Goal: Information Seeking & Learning: Learn about a topic

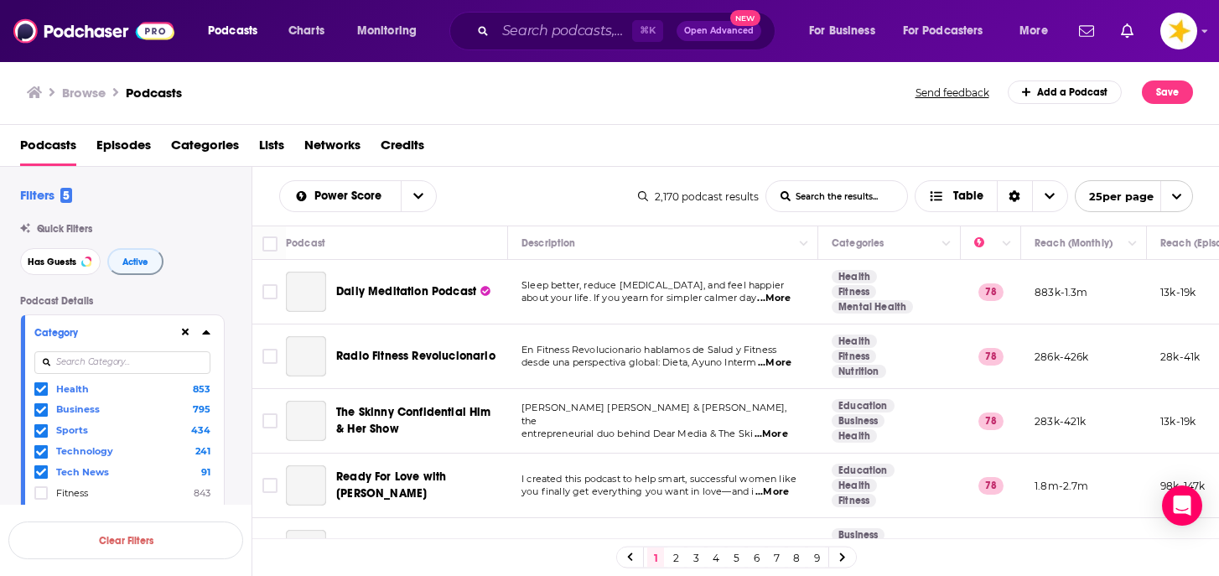
scroll to position [1362, 0]
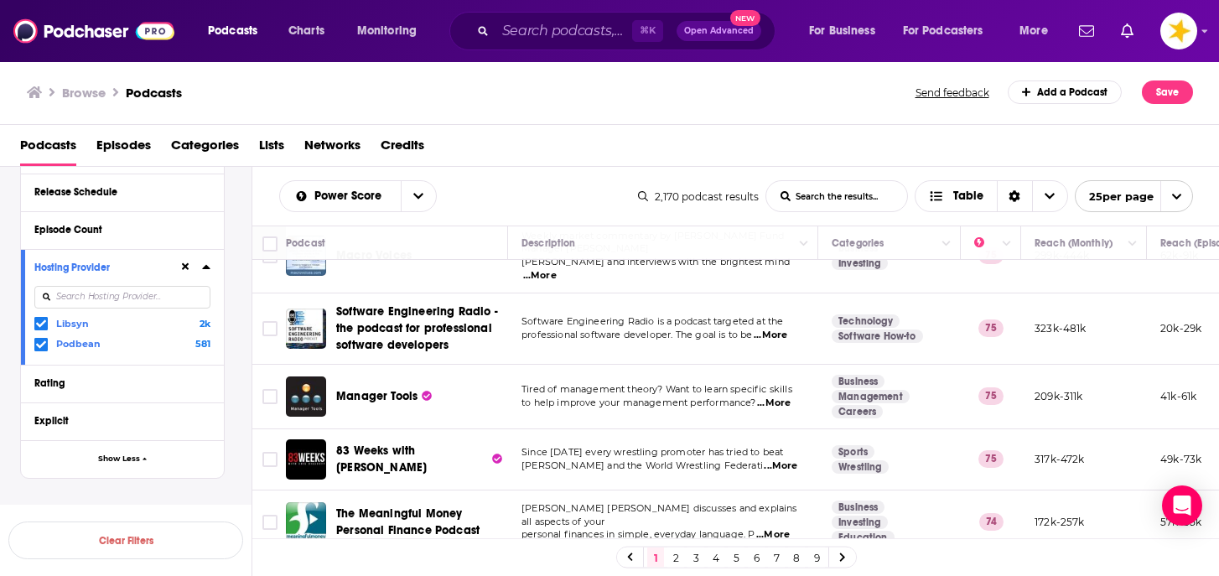
click at [676, 555] on link "2" at bounding box center [675, 557] width 17 height 20
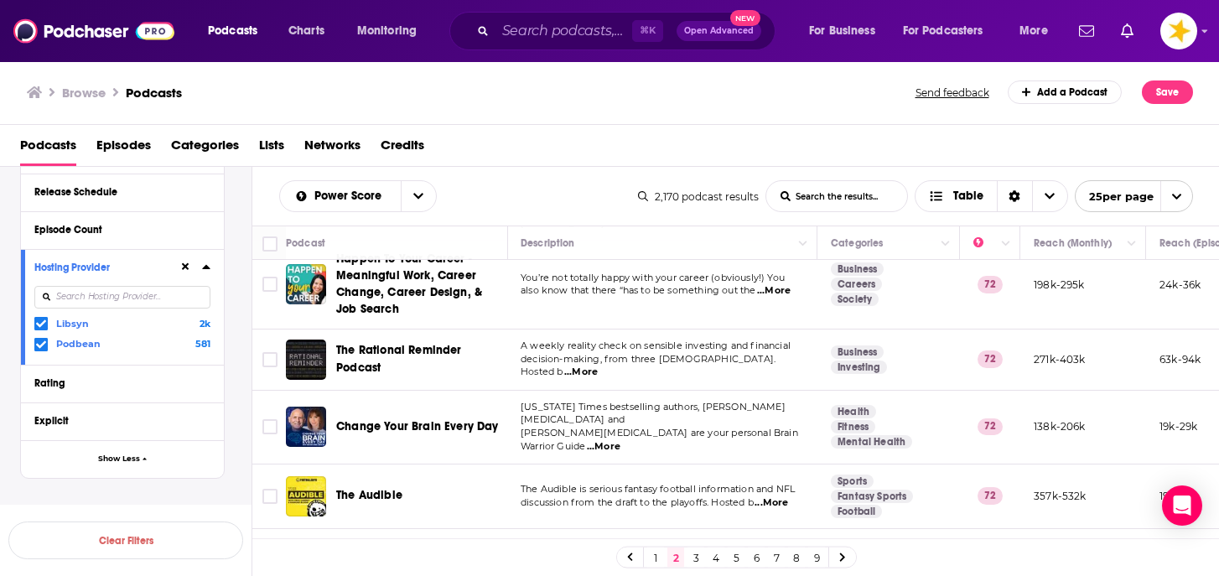
scroll to position [613, 1]
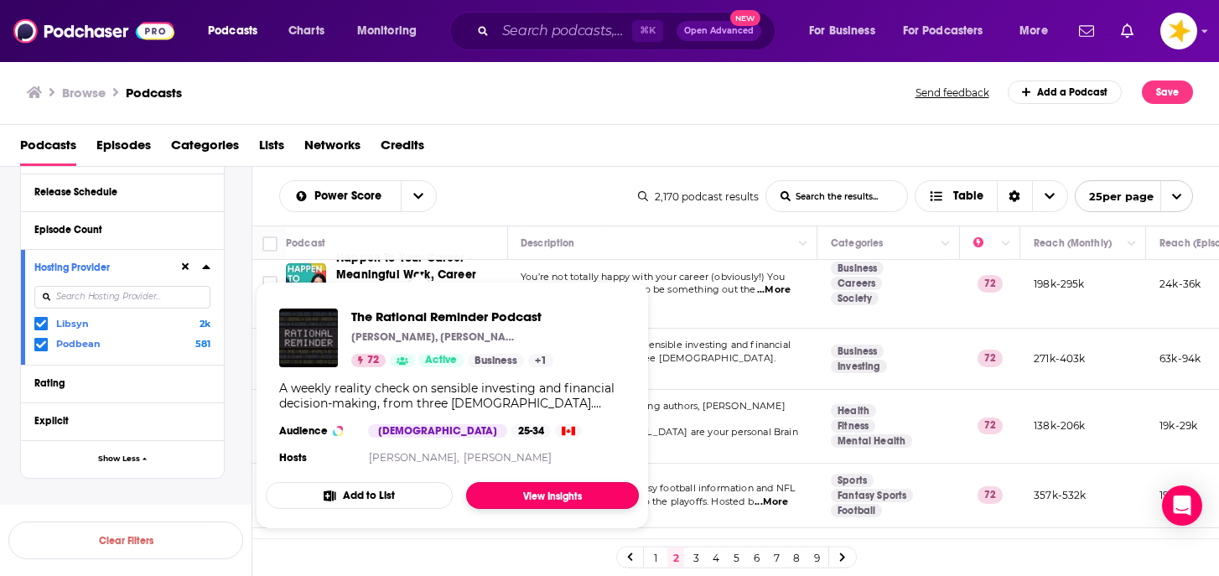
click at [517, 492] on link "View Insights" at bounding box center [552, 495] width 173 height 27
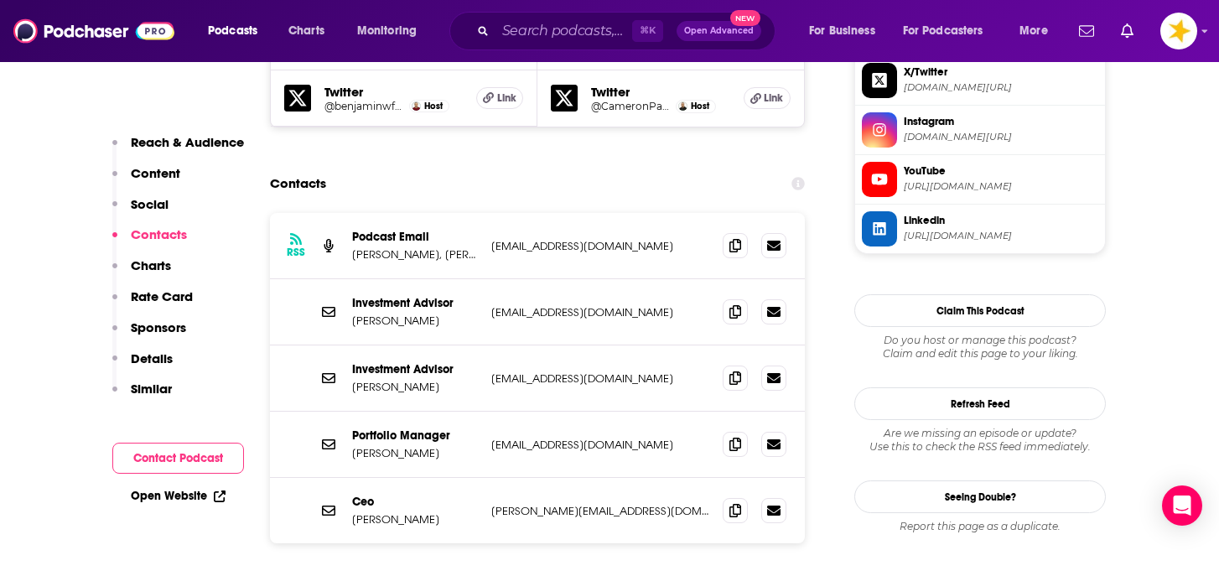
scroll to position [1622, 0]
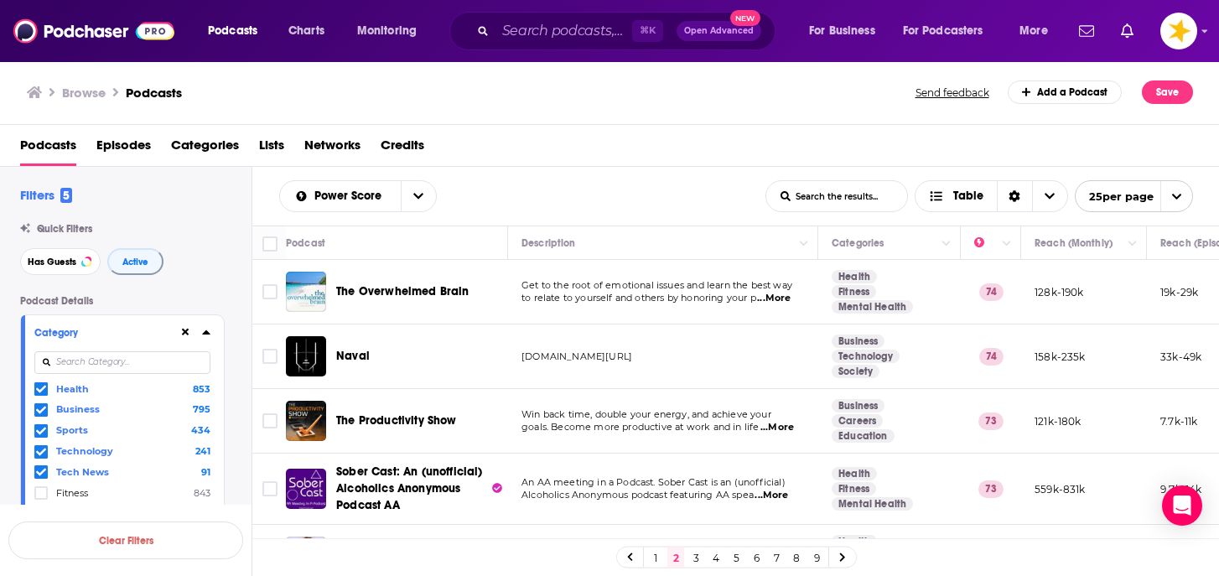
click at [696, 558] on link "3" at bounding box center [695, 557] width 17 height 20
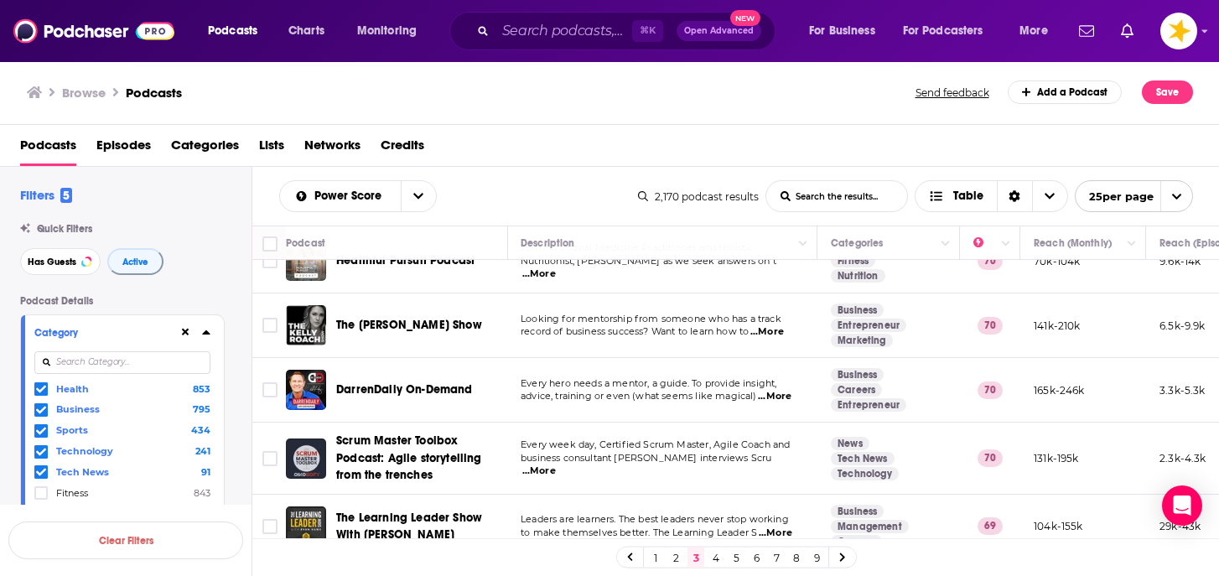
scroll to position [1342, 1]
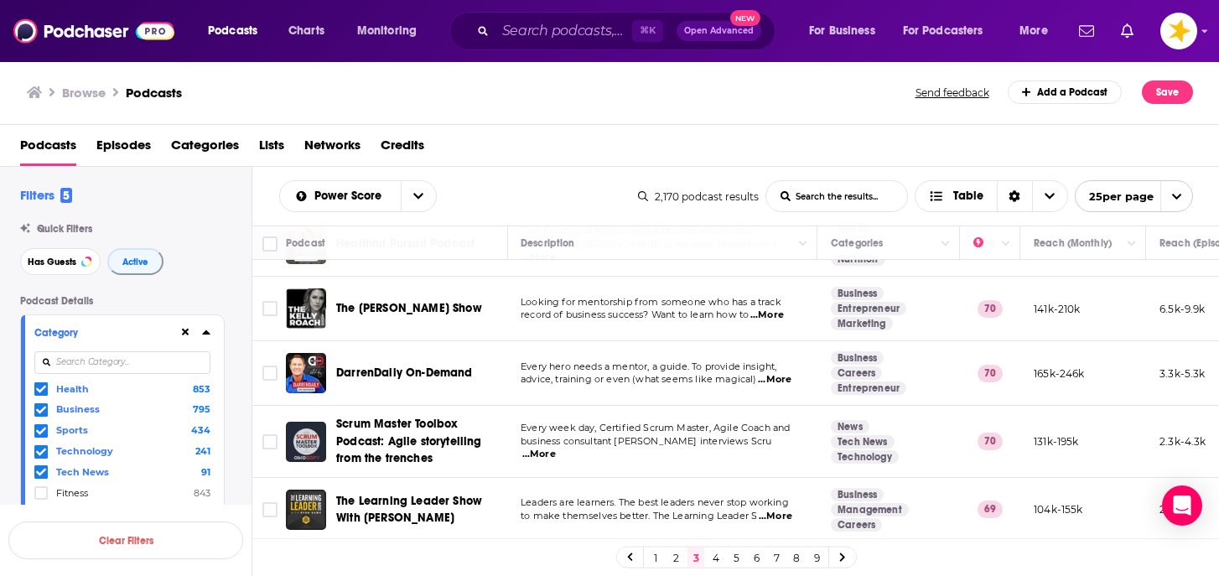
click at [714, 558] on link "4" at bounding box center [715, 557] width 17 height 20
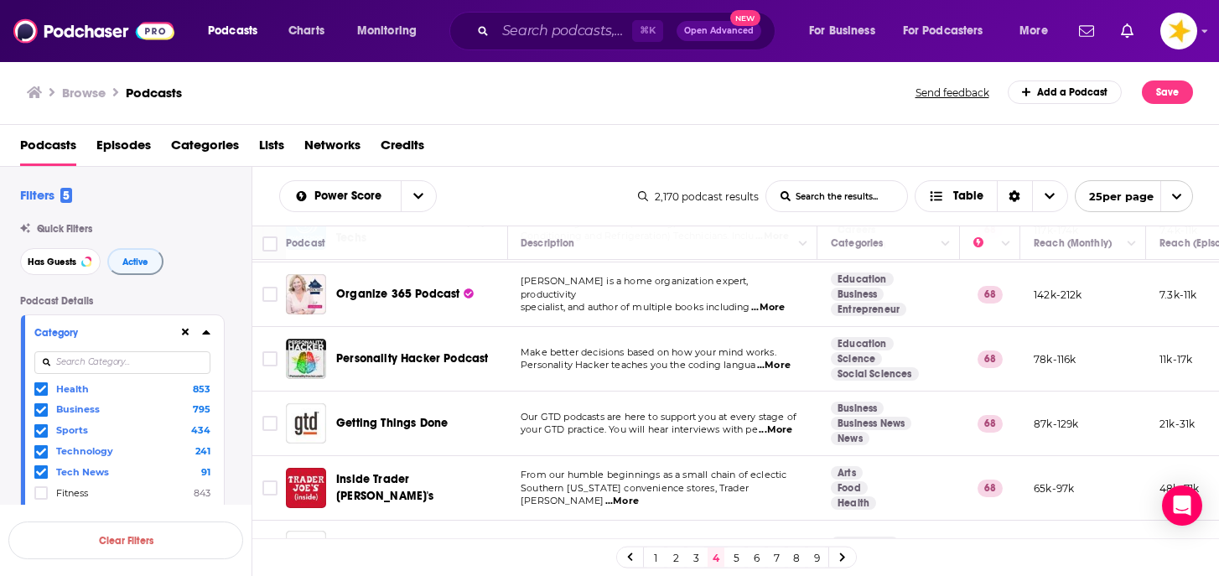
scroll to position [1247, 1]
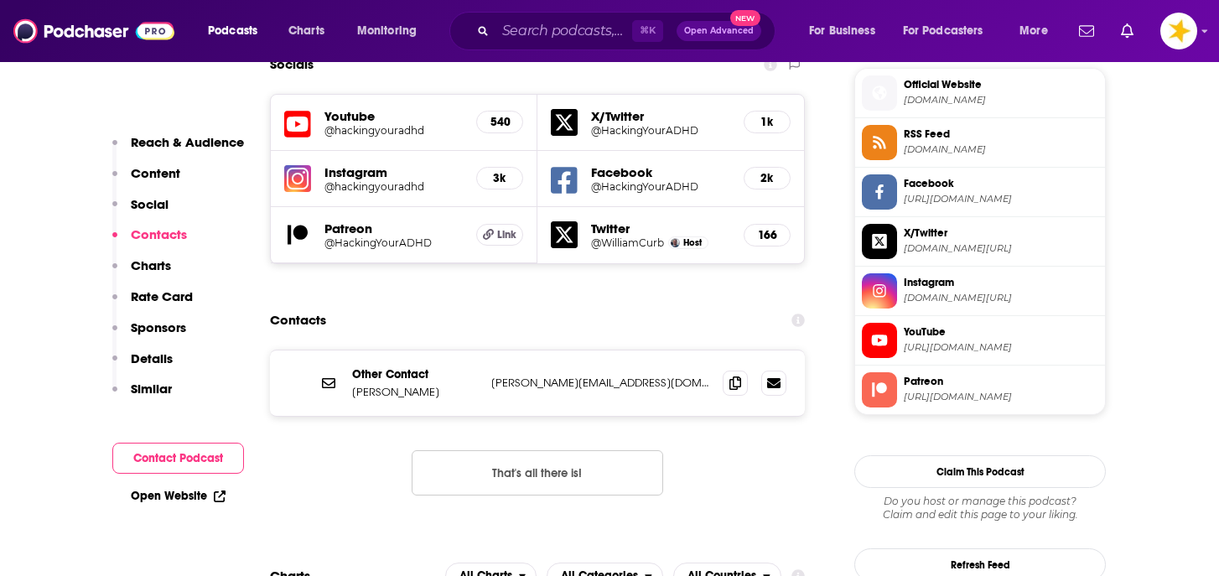
scroll to position [1520, 0]
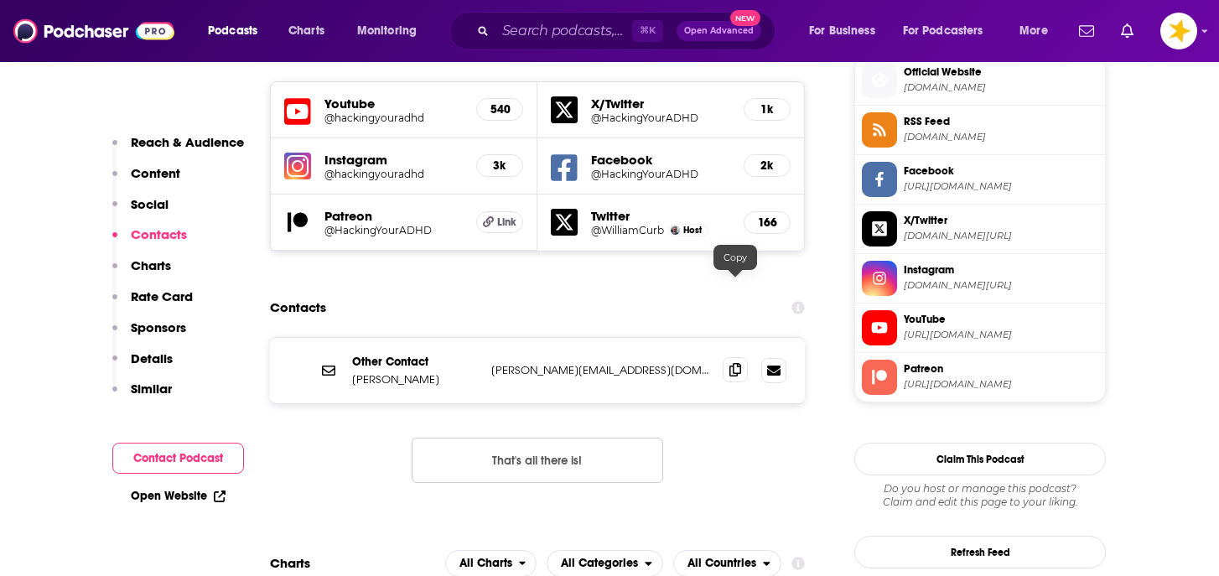
click at [724, 357] on span at bounding box center [734, 369] width 25 height 25
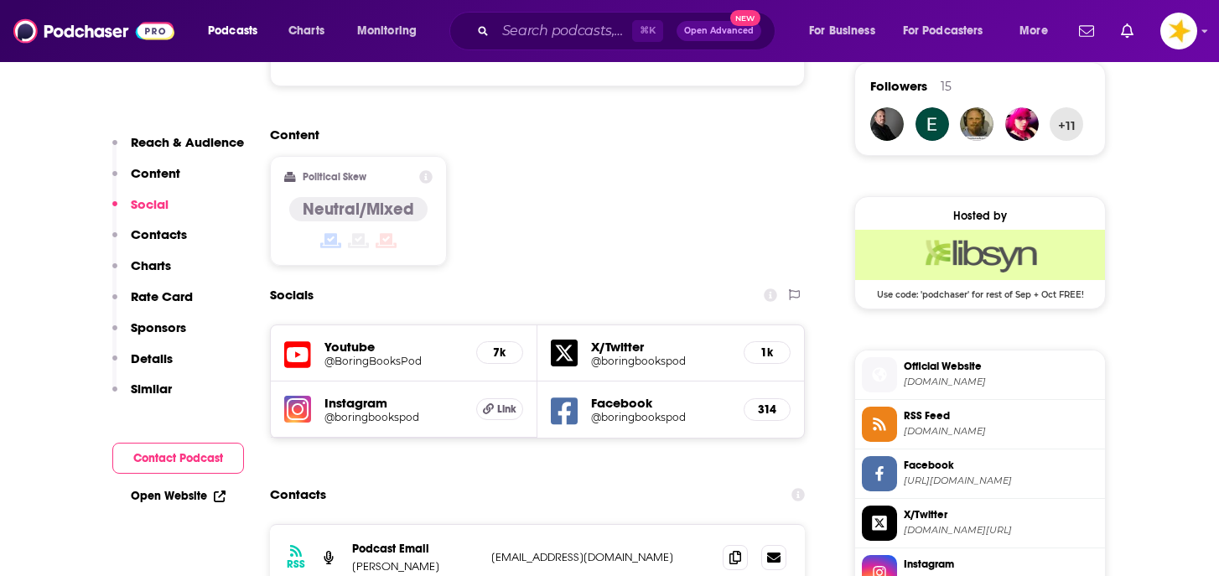
scroll to position [1241, 0]
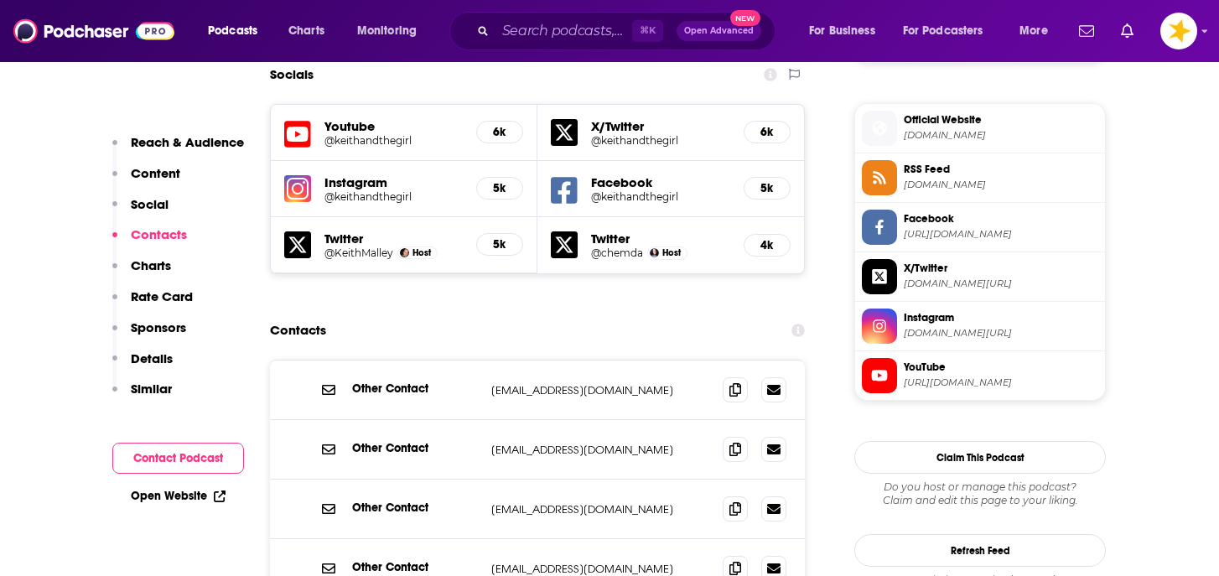
scroll to position [1478, 0]
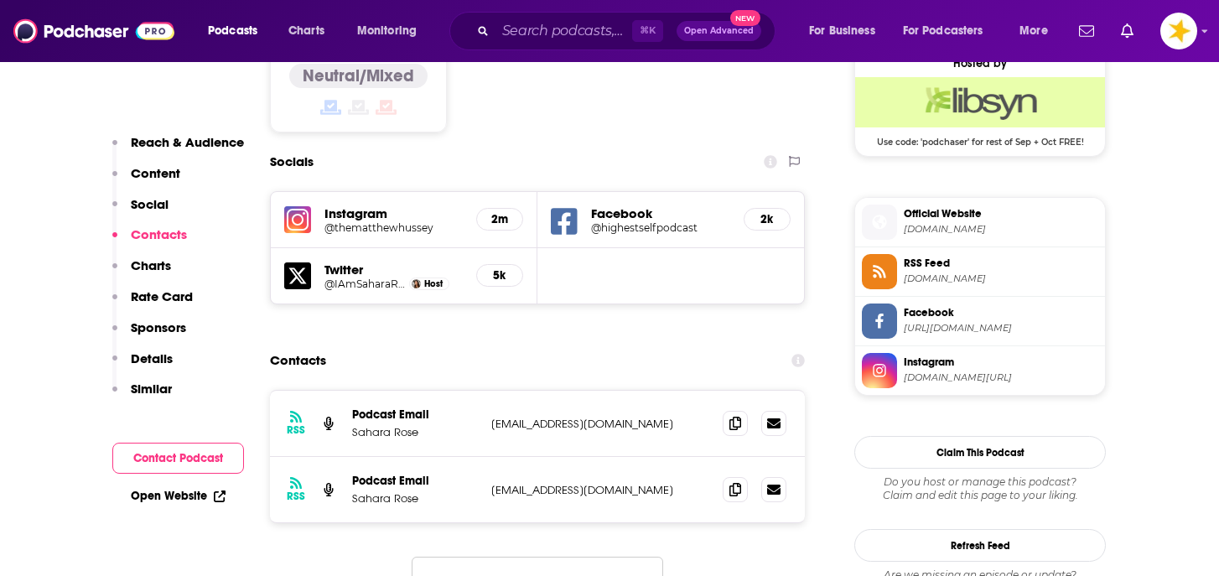
scroll to position [1395, 0]
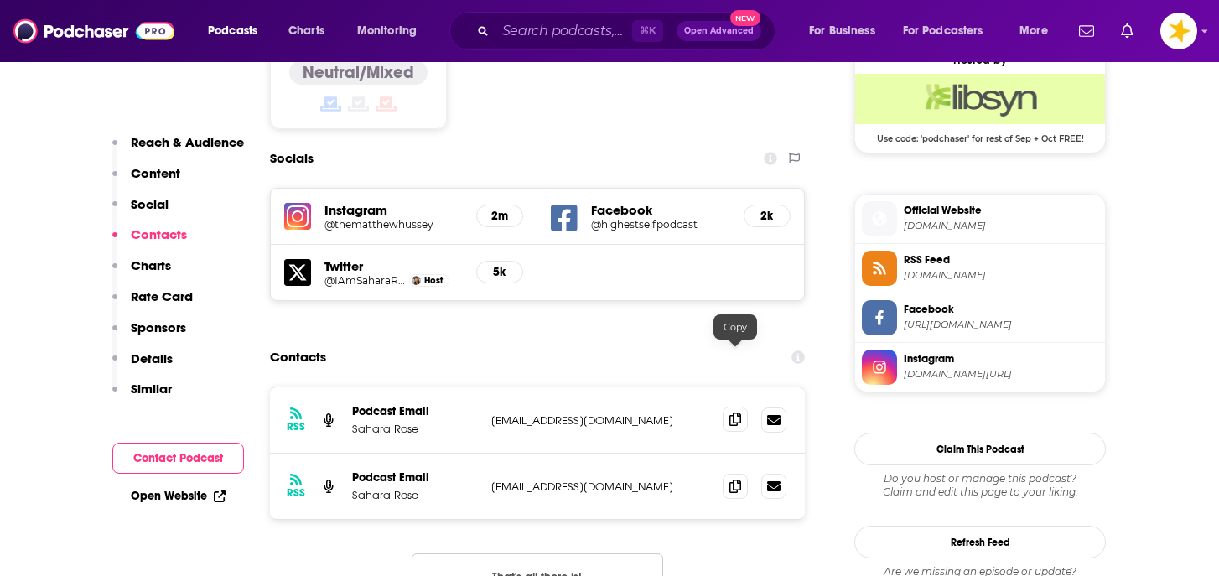
click at [732, 412] on icon at bounding box center [735, 418] width 12 height 13
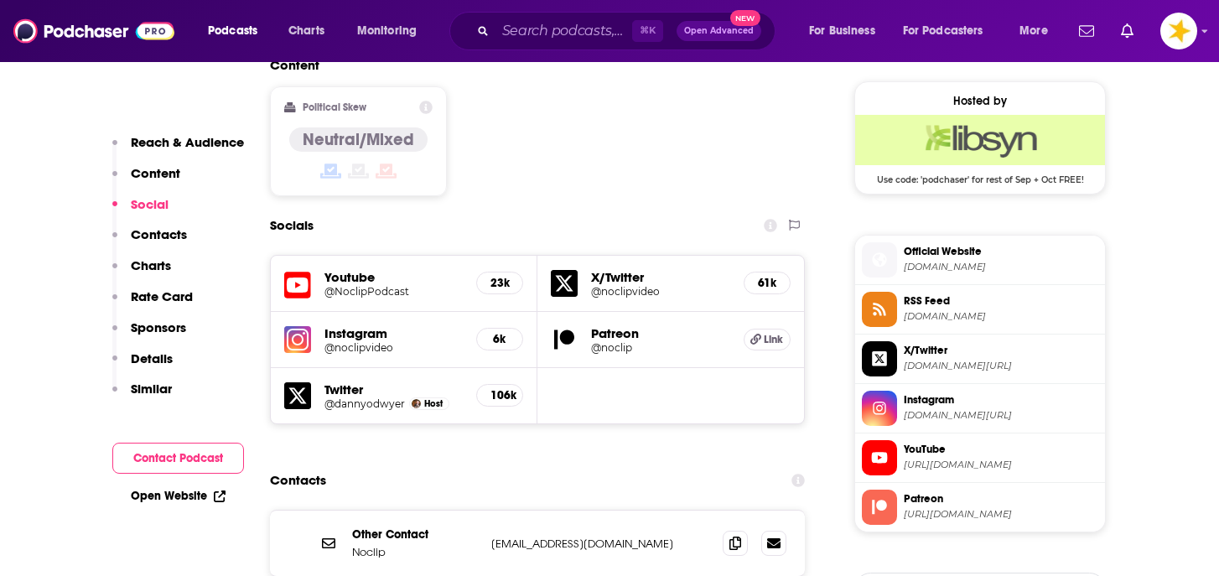
scroll to position [1353, 0]
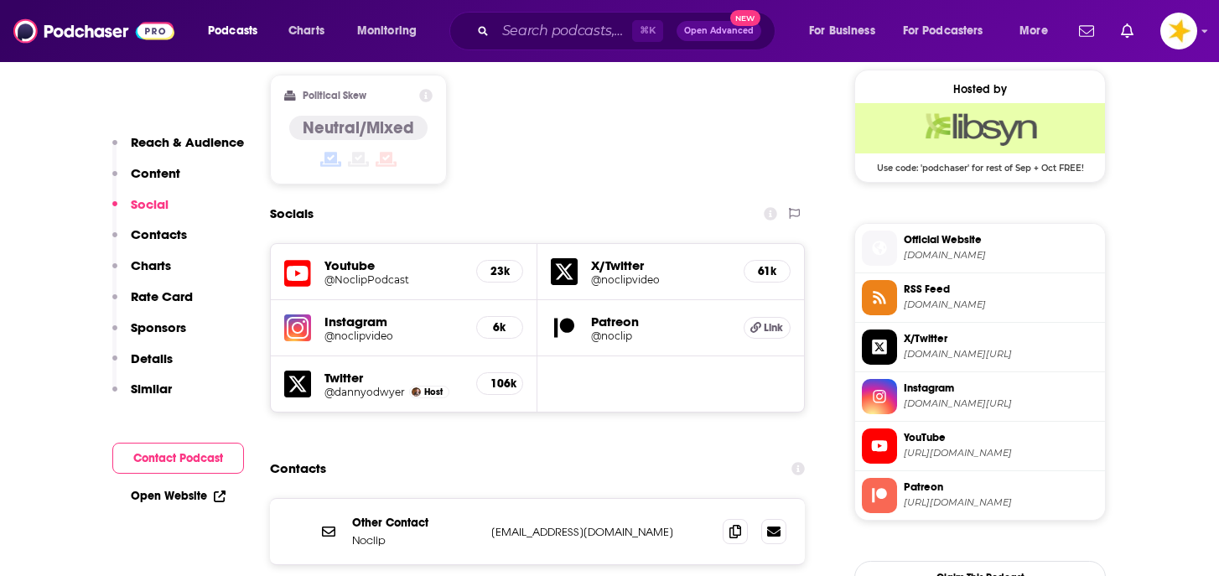
click at [751, 519] on div at bounding box center [754, 531] width 64 height 25
click at [734, 518] on span at bounding box center [734, 530] width 25 height 25
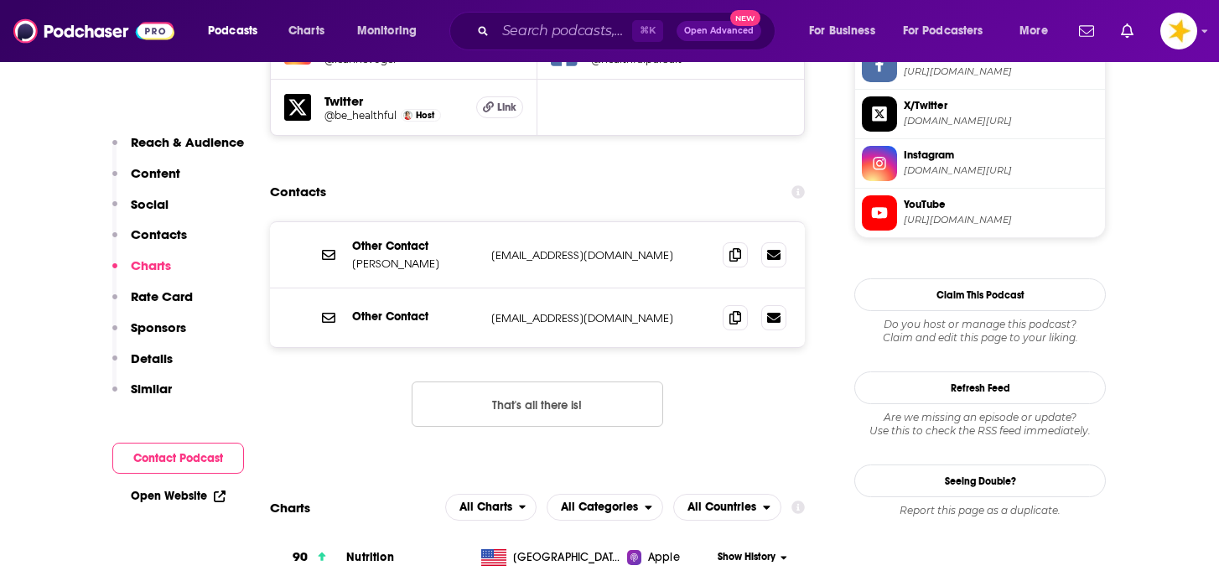
scroll to position [1628, 0]
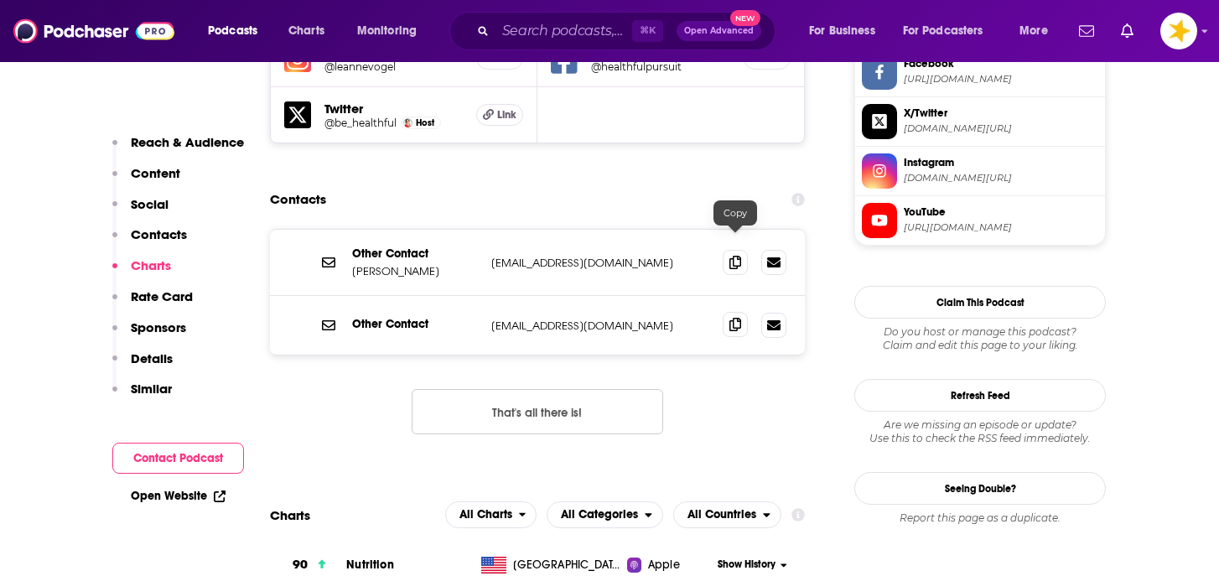
click at [733, 318] on icon at bounding box center [735, 324] width 12 height 13
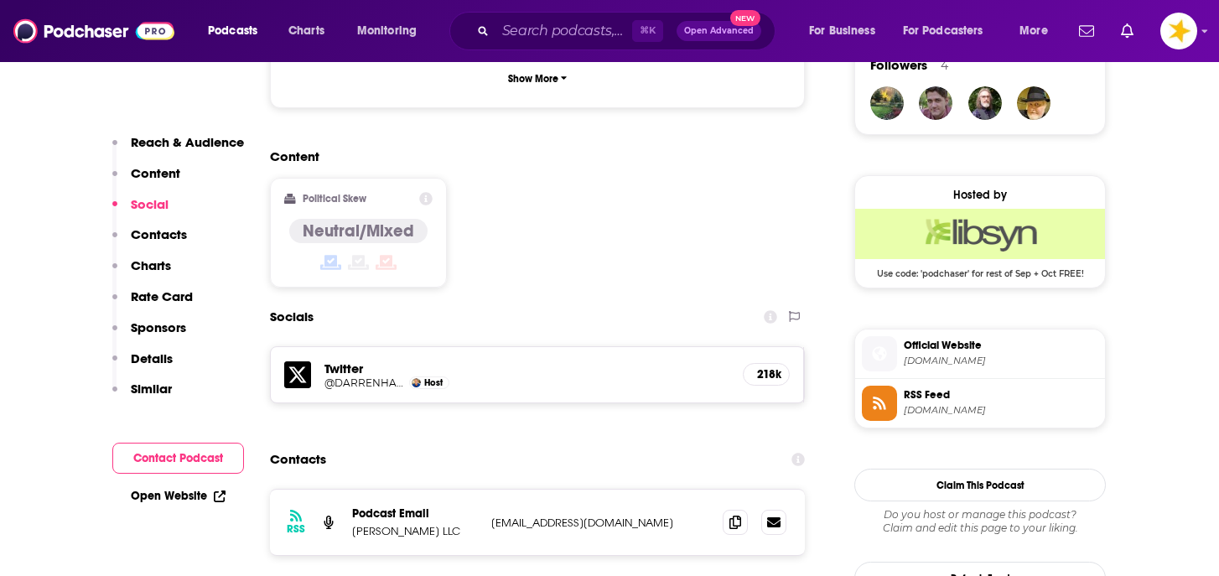
scroll to position [1251, 0]
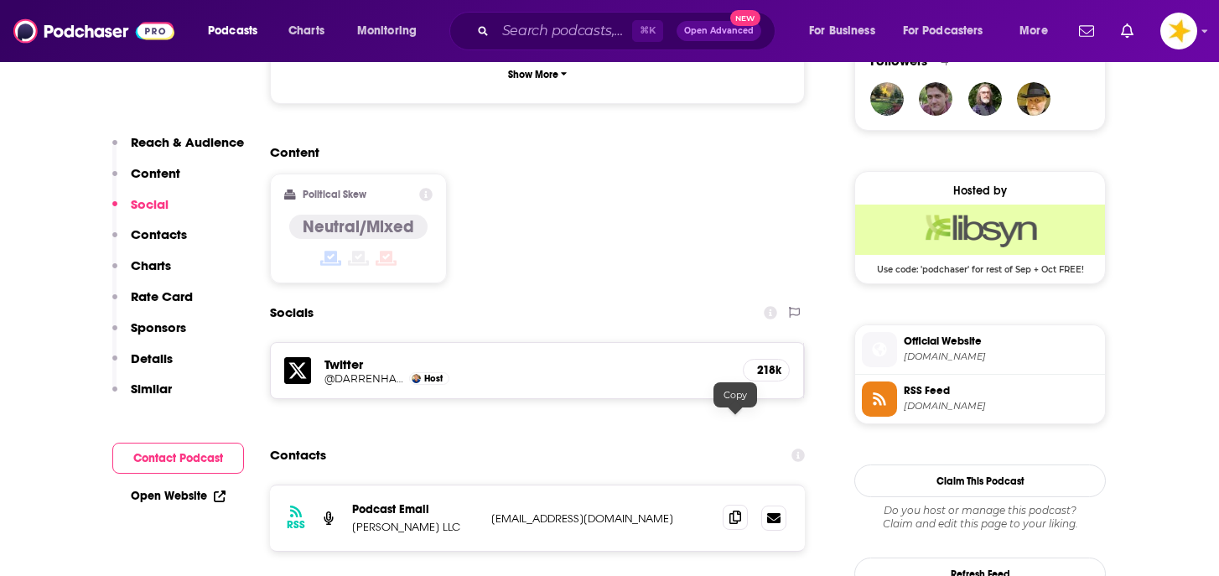
click at [733, 505] on span at bounding box center [734, 517] width 25 height 25
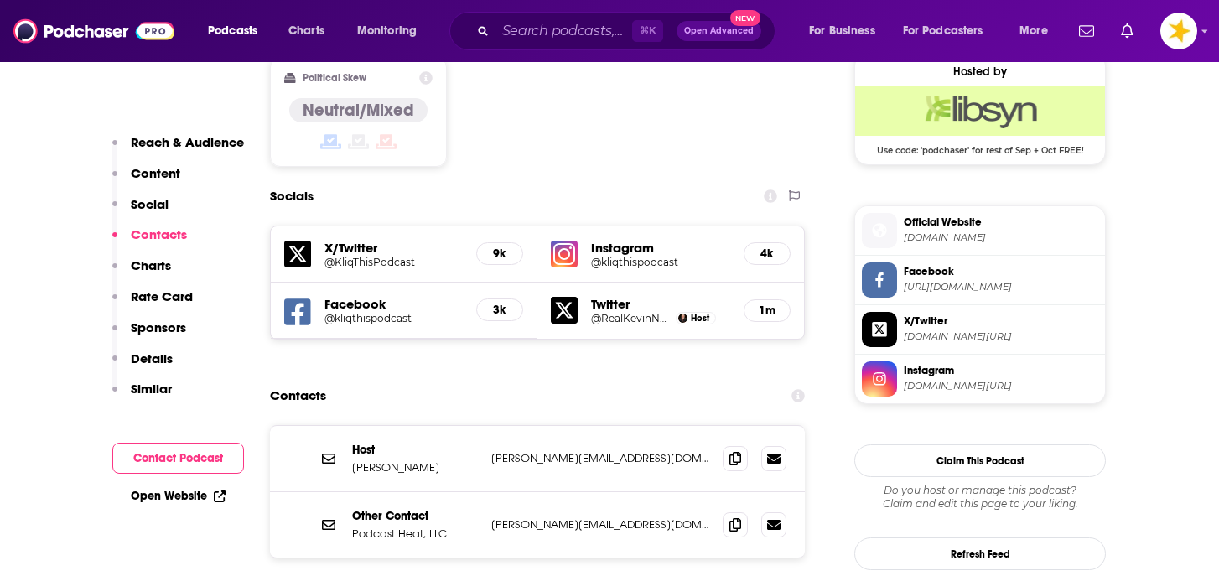
scroll to position [1386, 0]
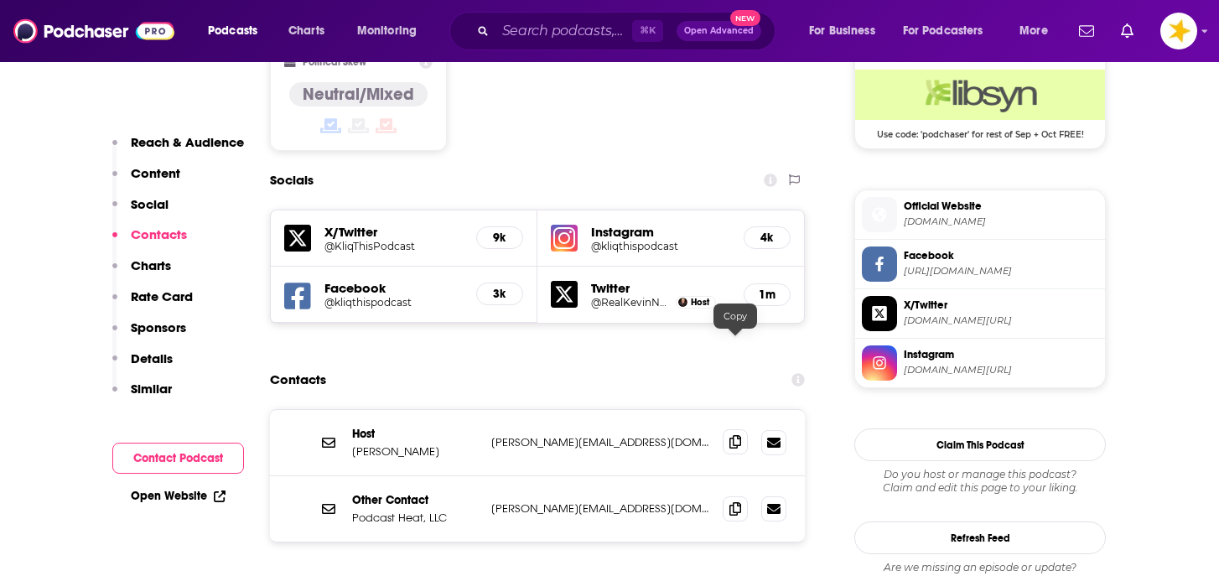
click at [730, 435] on icon at bounding box center [735, 441] width 12 height 13
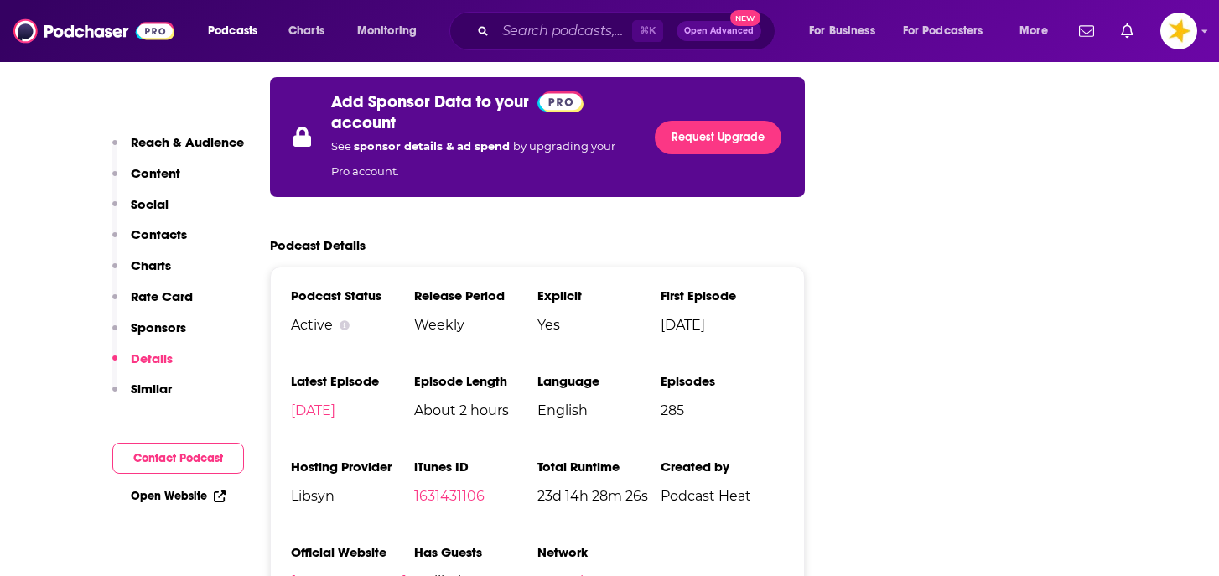
scroll to position [2875, 0]
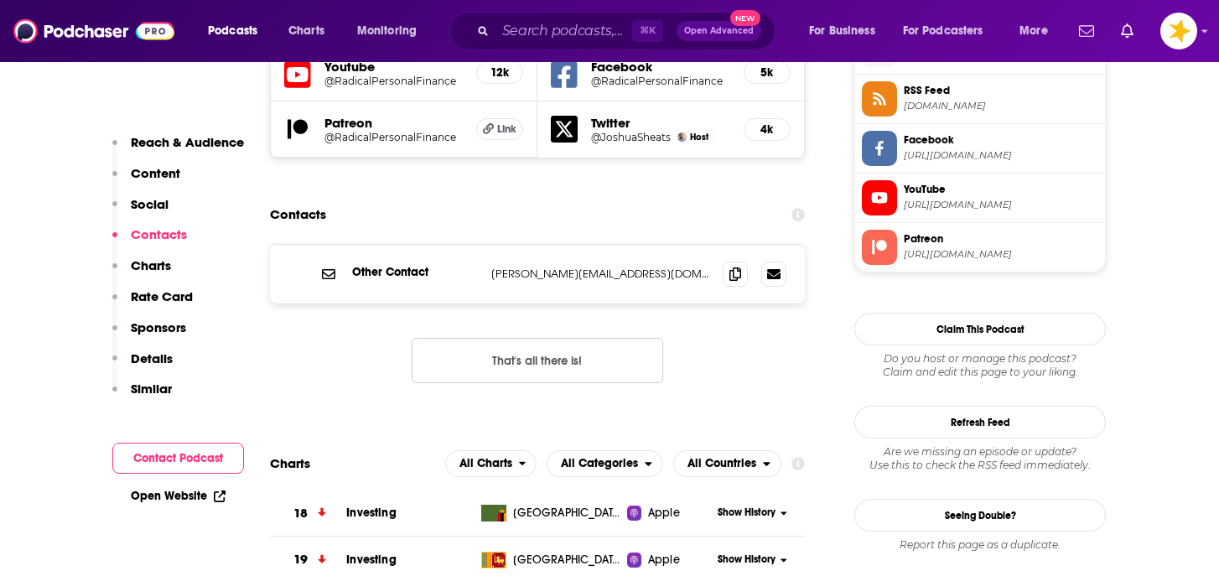
scroll to position [1553, 0]
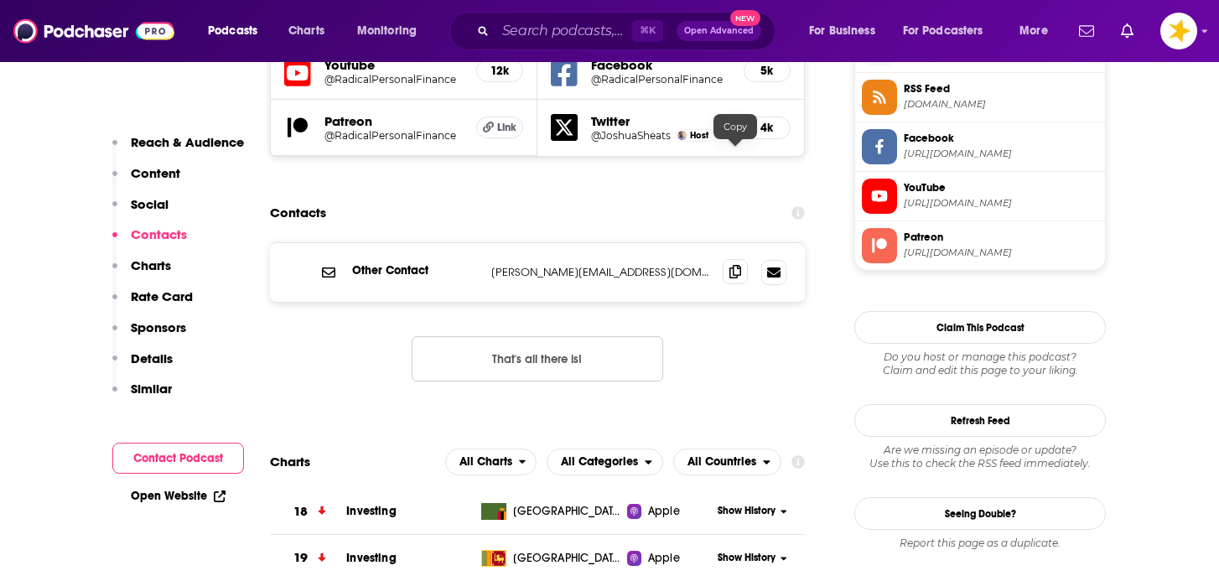
click at [728, 259] on span at bounding box center [734, 271] width 25 height 25
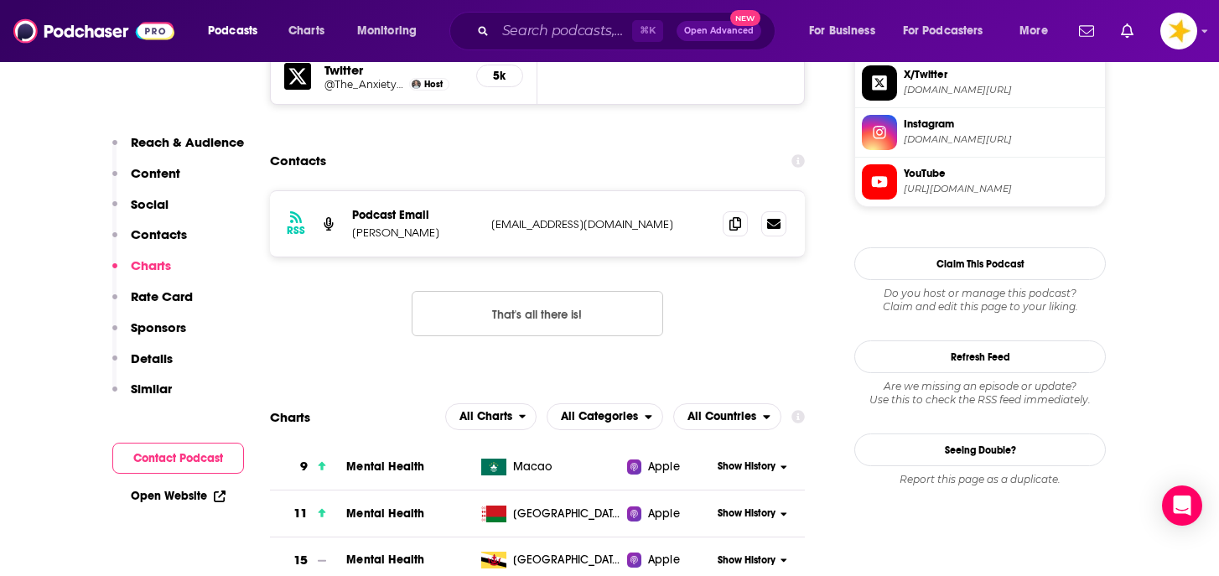
scroll to position [1661, 0]
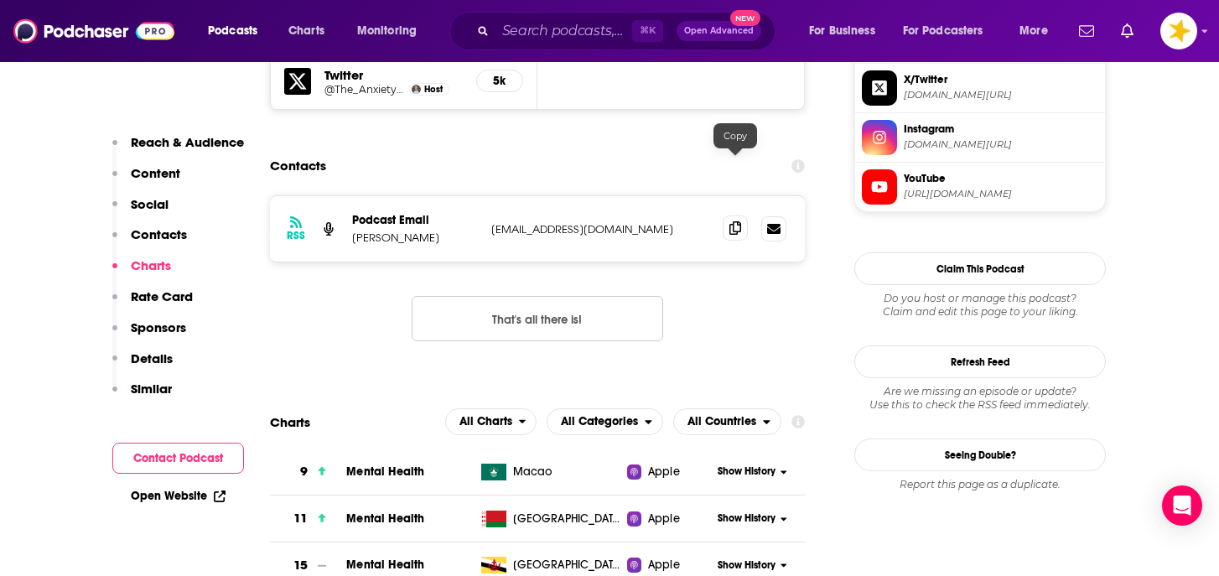
click at [740, 221] on icon at bounding box center [735, 227] width 12 height 13
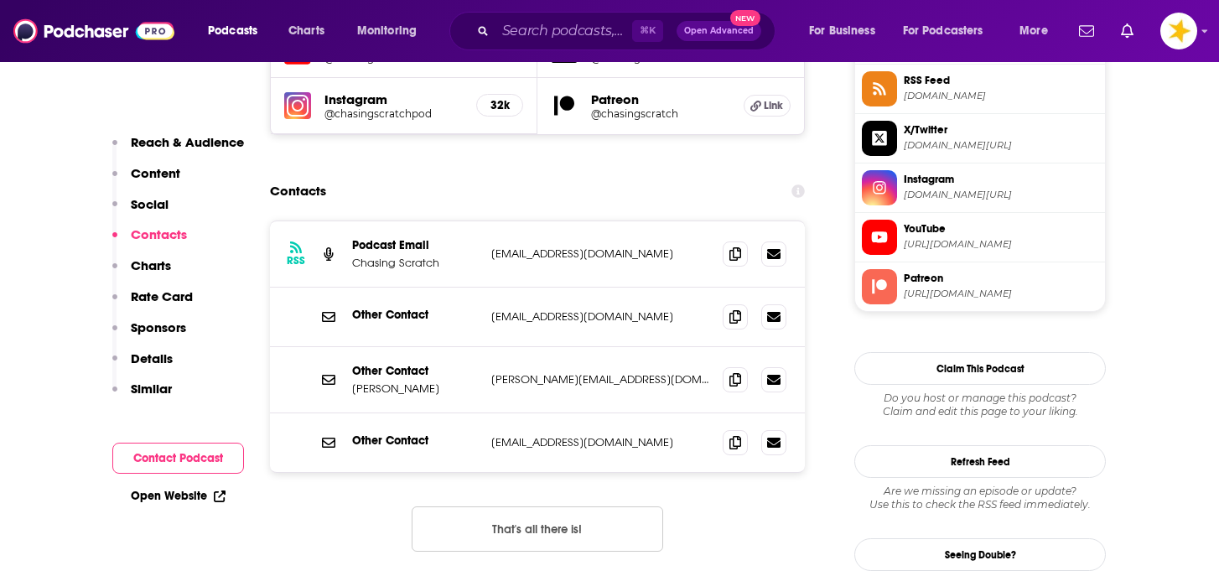
scroll to position [1564, 0]
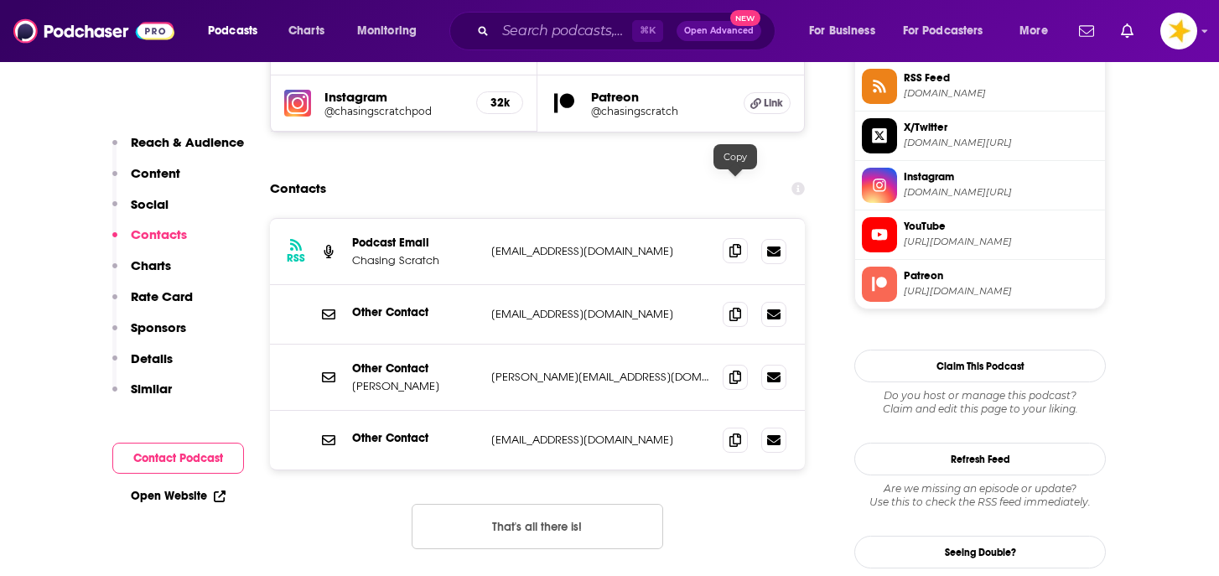
click at [736, 244] on icon at bounding box center [735, 250] width 12 height 13
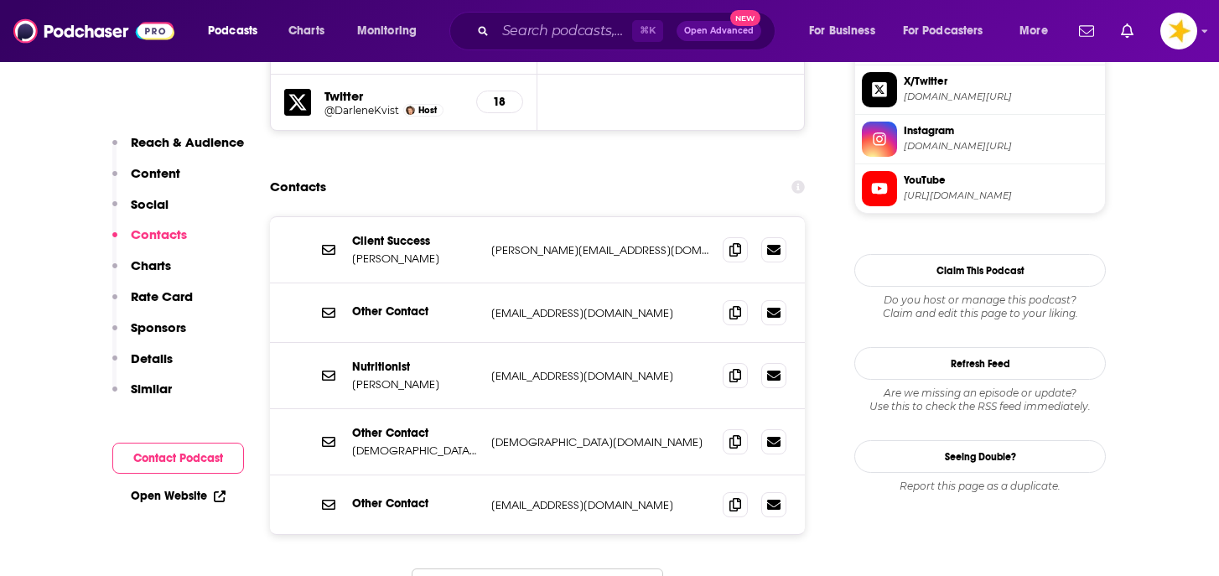
scroll to position [1663, 0]
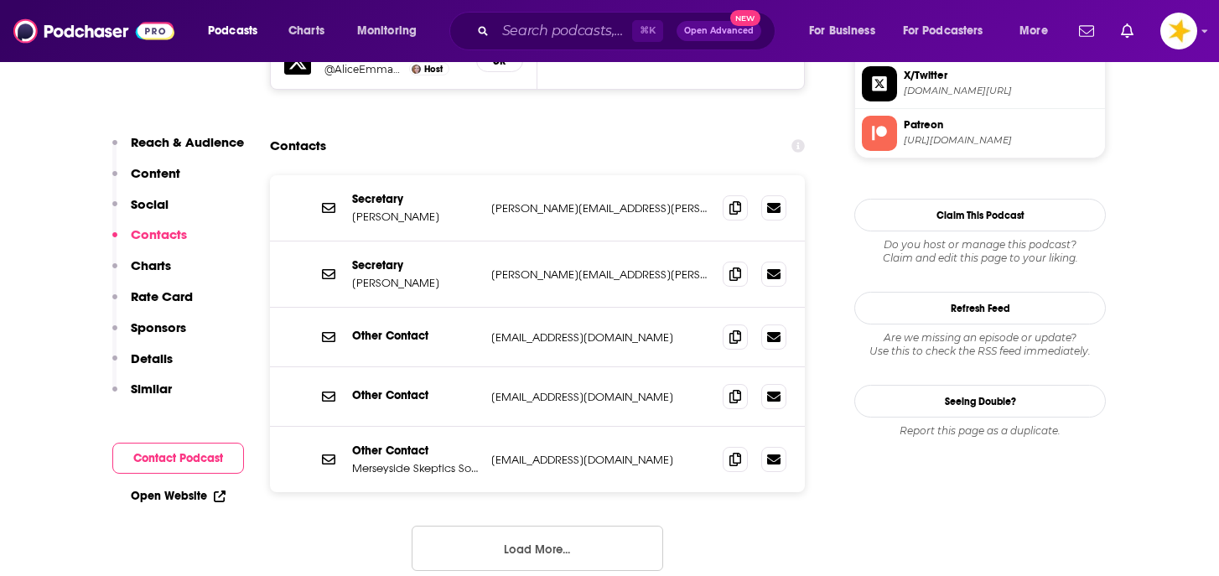
scroll to position [1617, 0]
click at [734, 199] on icon at bounding box center [735, 205] width 12 height 13
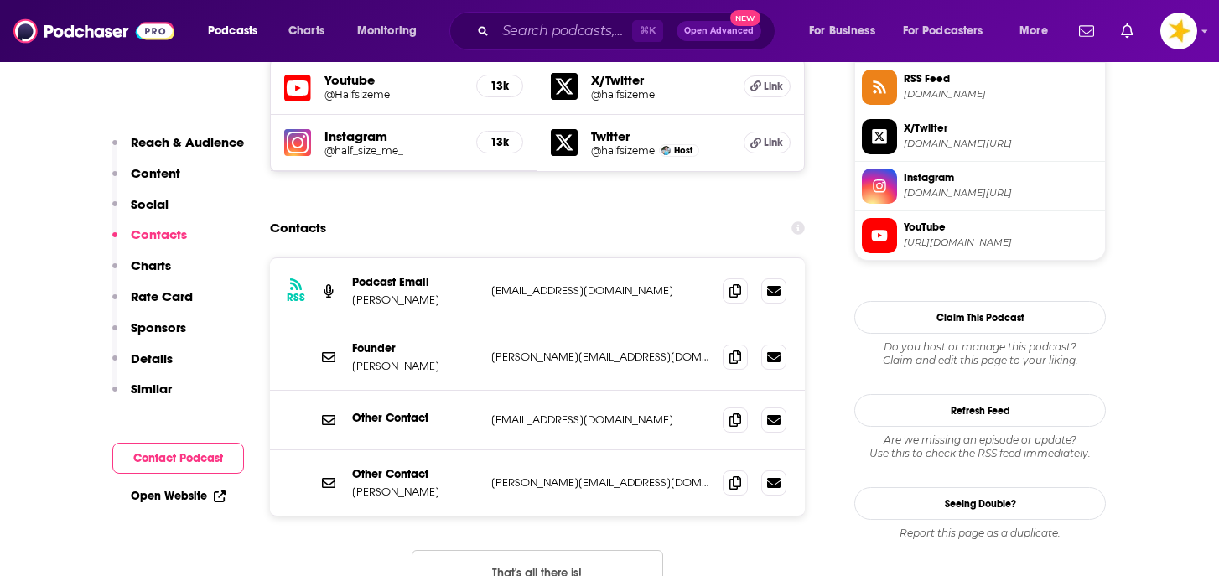
scroll to position [1565, 0]
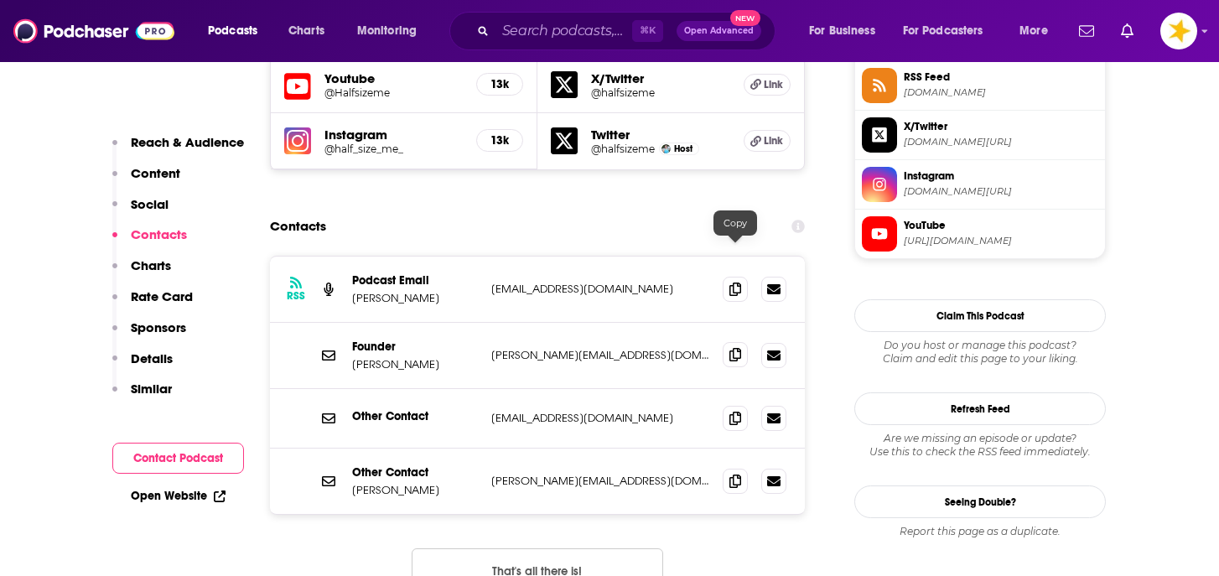
click at [729, 348] on icon at bounding box center [735, 354] width 12 height 13
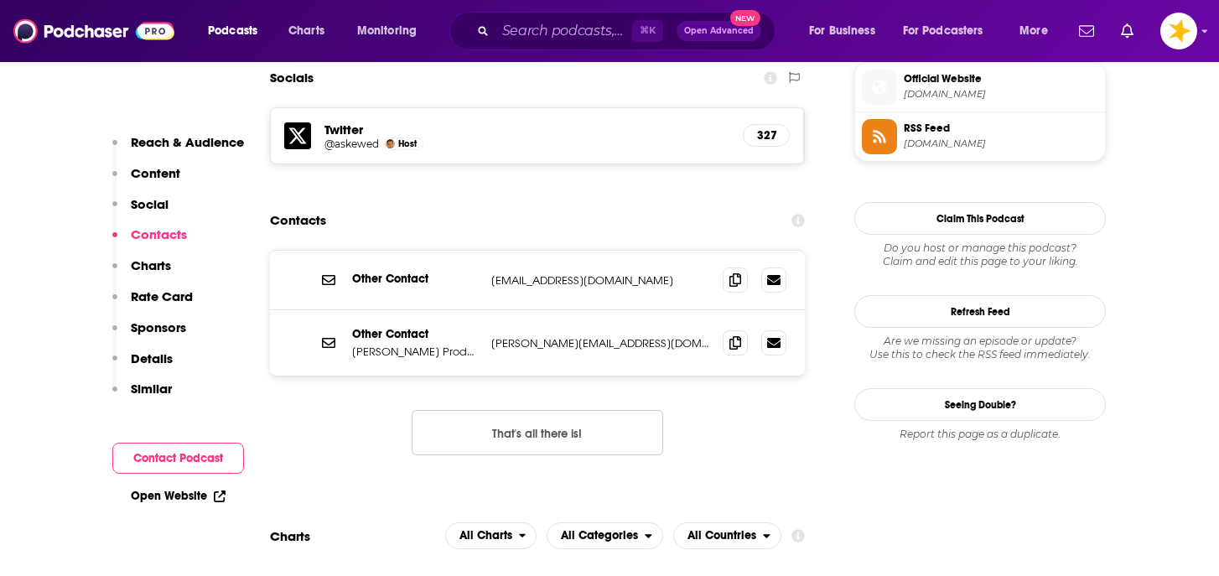
scroll to position [1520, 0]
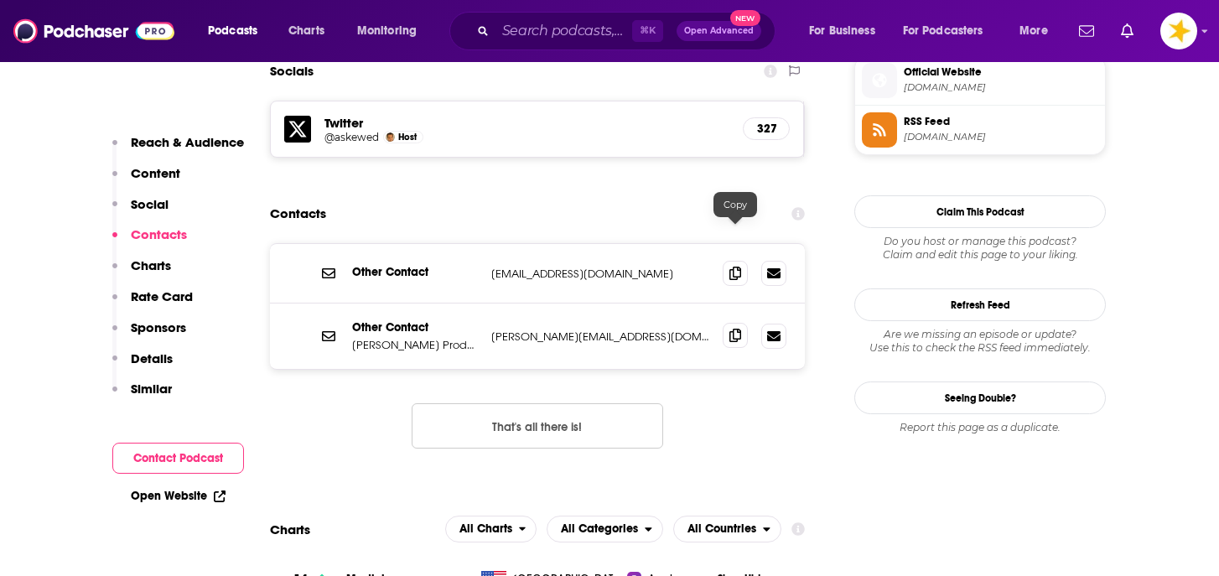
click at [736, 329] on icon at bounding box center [735, 335] width 12 height 13
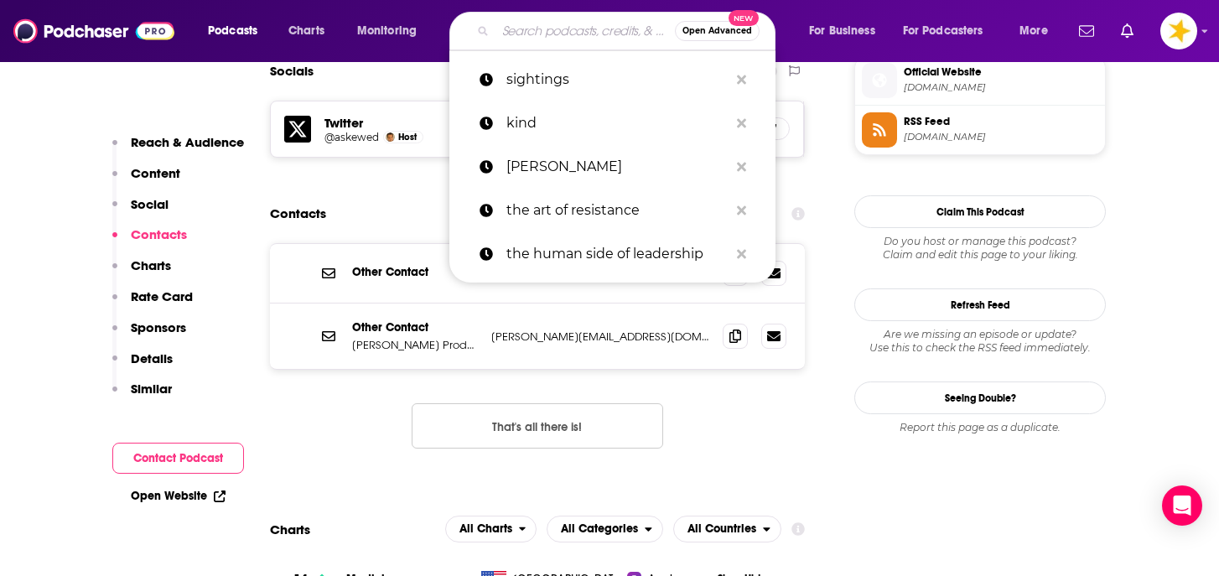
click at [531, 31] on input "Search podcasts, credits, & more..." at bounding box center [584, 31] width 179 height 27
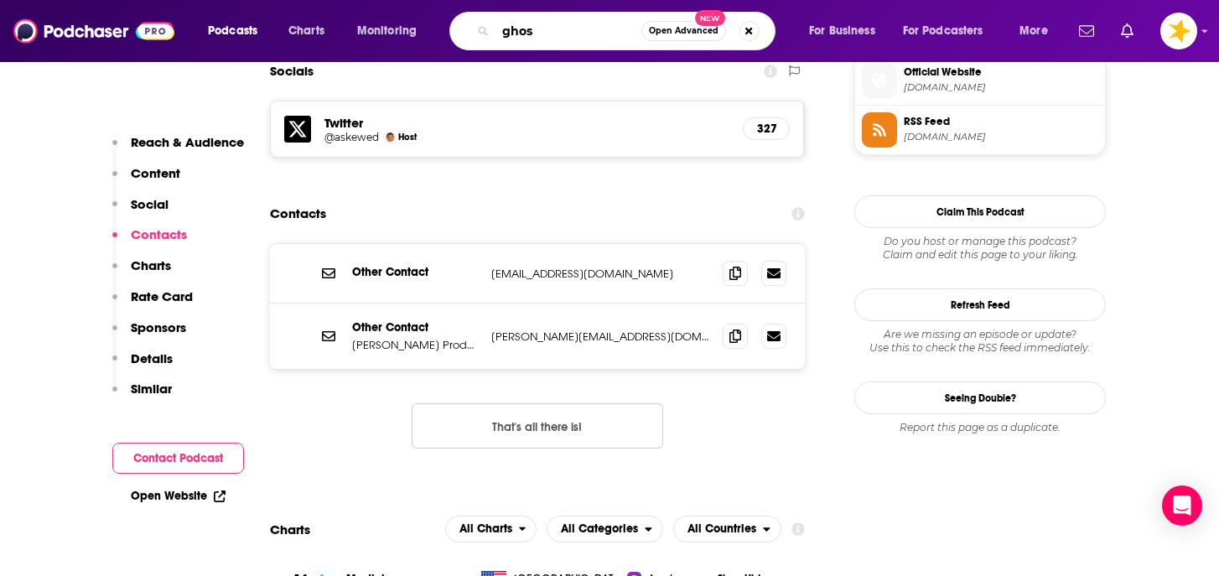
type input "ghost"
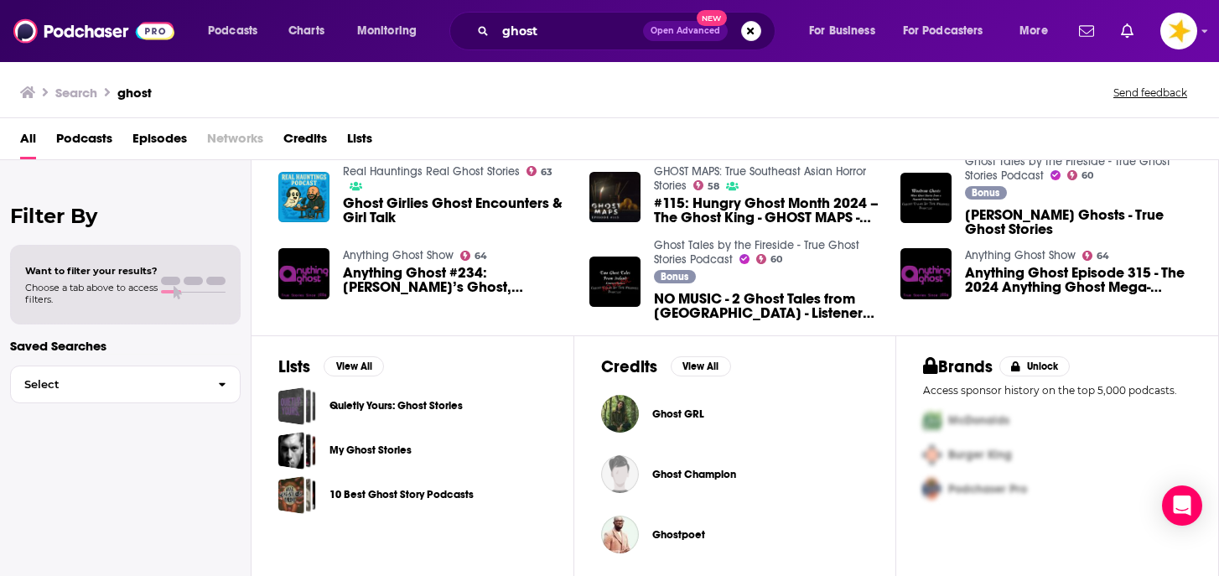
scroll to position [472, 0]
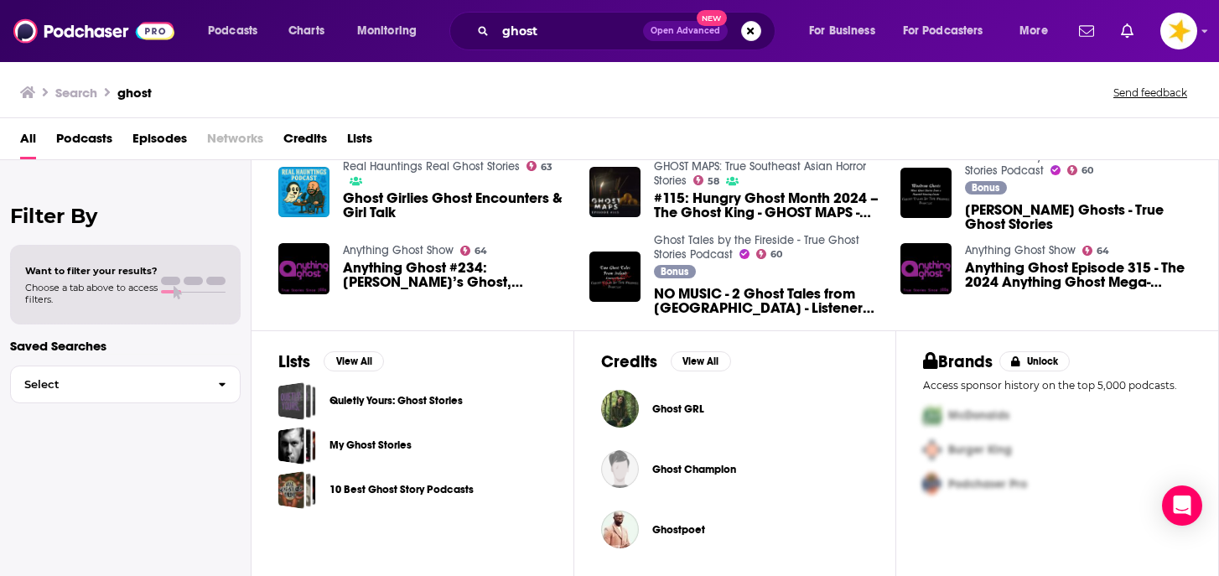
click at [1033, 264] on span "Anything Ghost Episode 315 - The 2024 Anything Ghost Mega-Macabre Episode!" at bounding box center [1078, 275] width 226 height 28
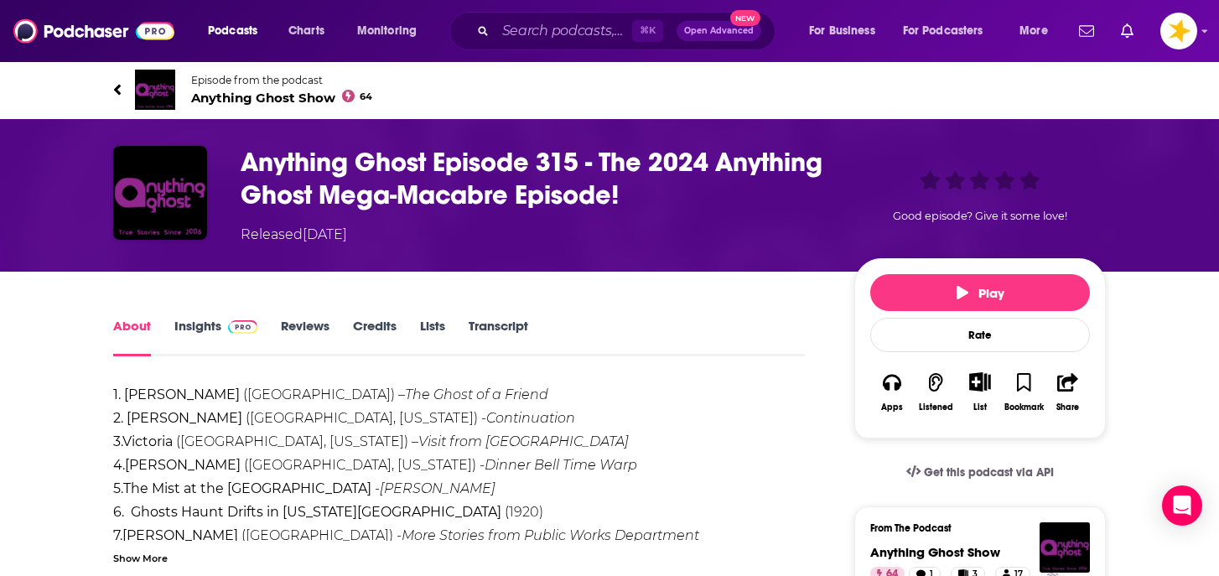
click at [185, 324] on link "Insights" at bounding box center [215, 337] width 83 height 39
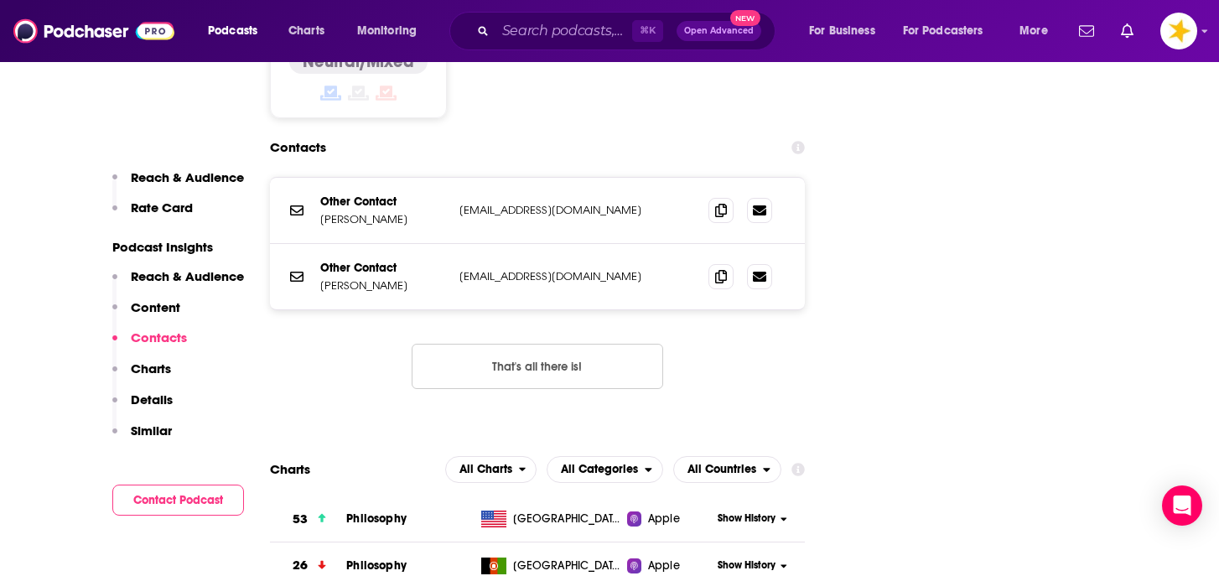
scroll to position [1971, 0]
click at [718, 202] on icon at bounding box center [721, 208] width 12 height 13
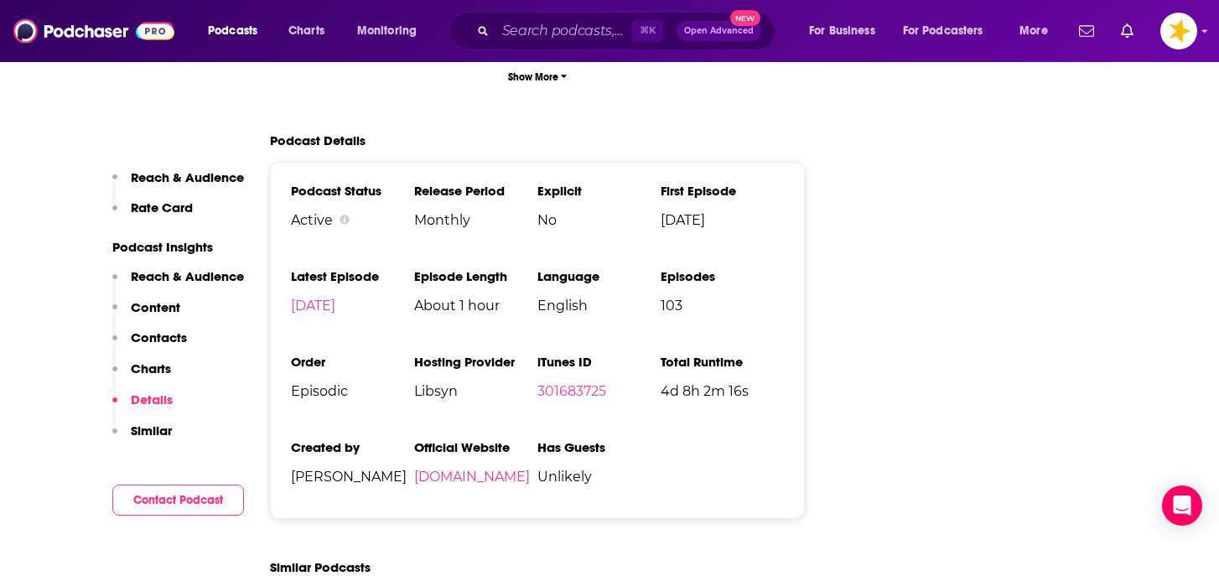
scroll to position [2704, 0]
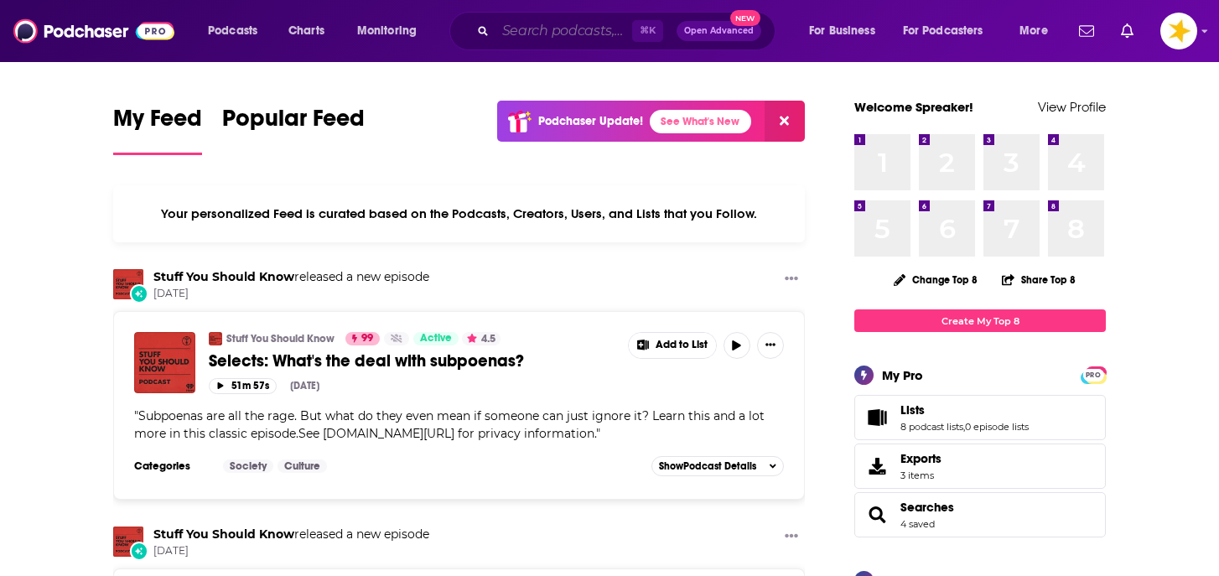
click at [512, 30] on input "Search podcasts, credits, & more..." at bounding box center [563, 31] width 137 height 27
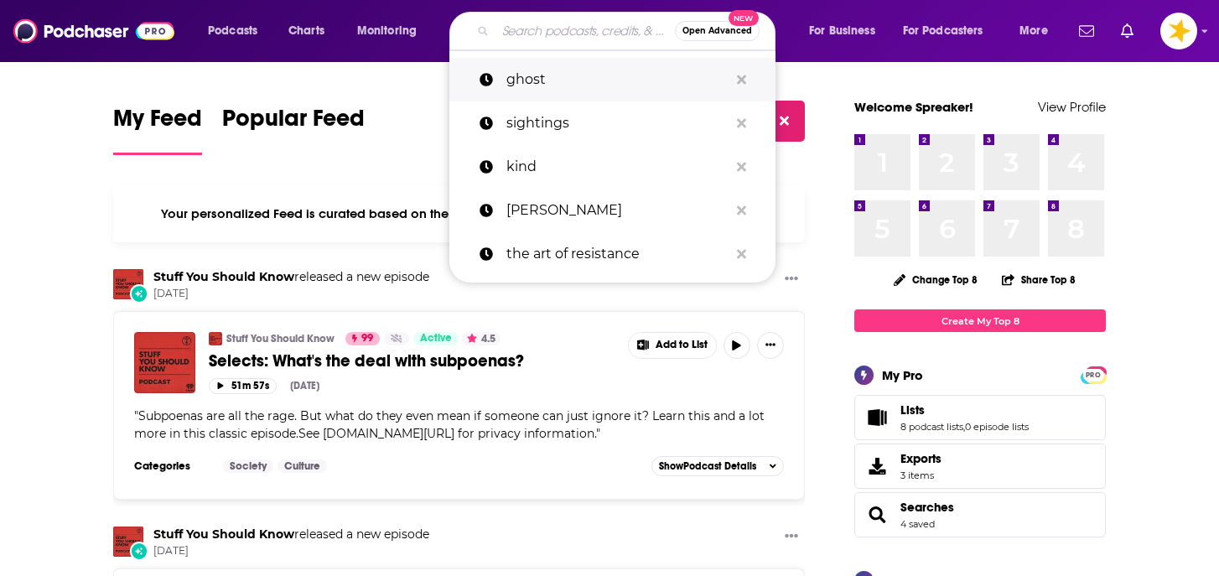
click at [527, 84] on p "ghost" at bounding box center [617, 80] width 222 height 44
type input "ghost"
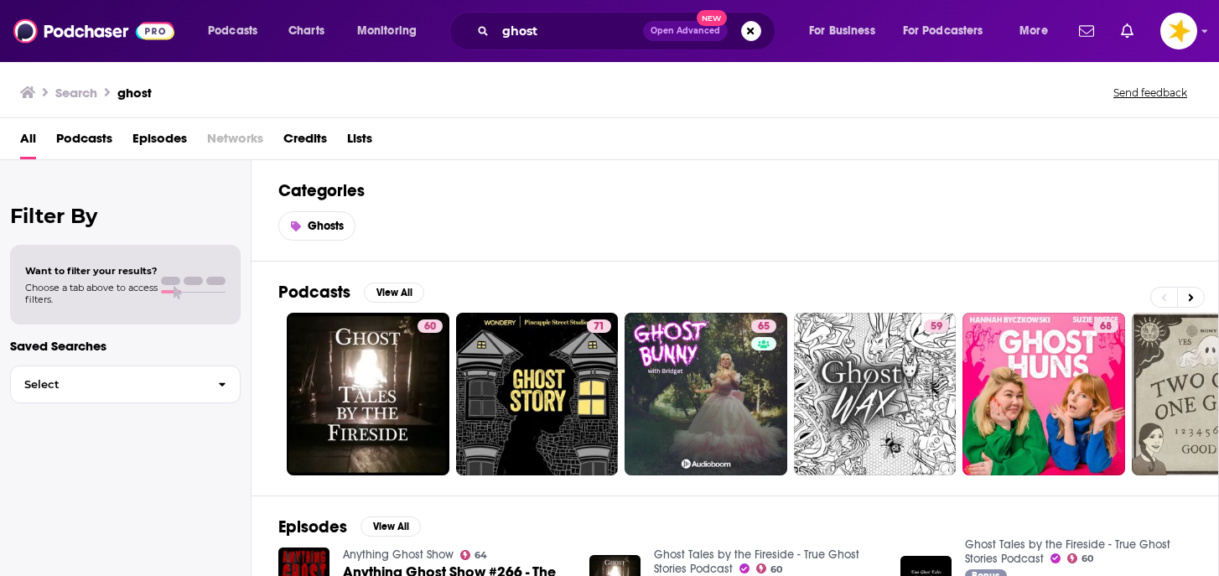
click at [101, 145] on span "Podcasts" at bounding box center [84, 142] width 56 height 34
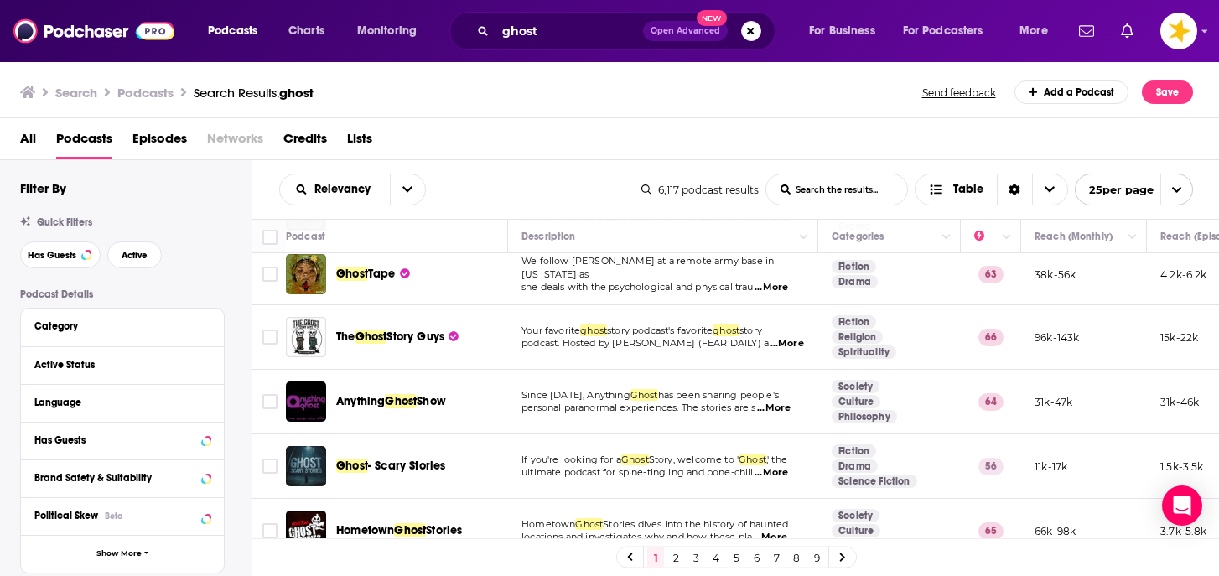
scroll to position [516, 0]
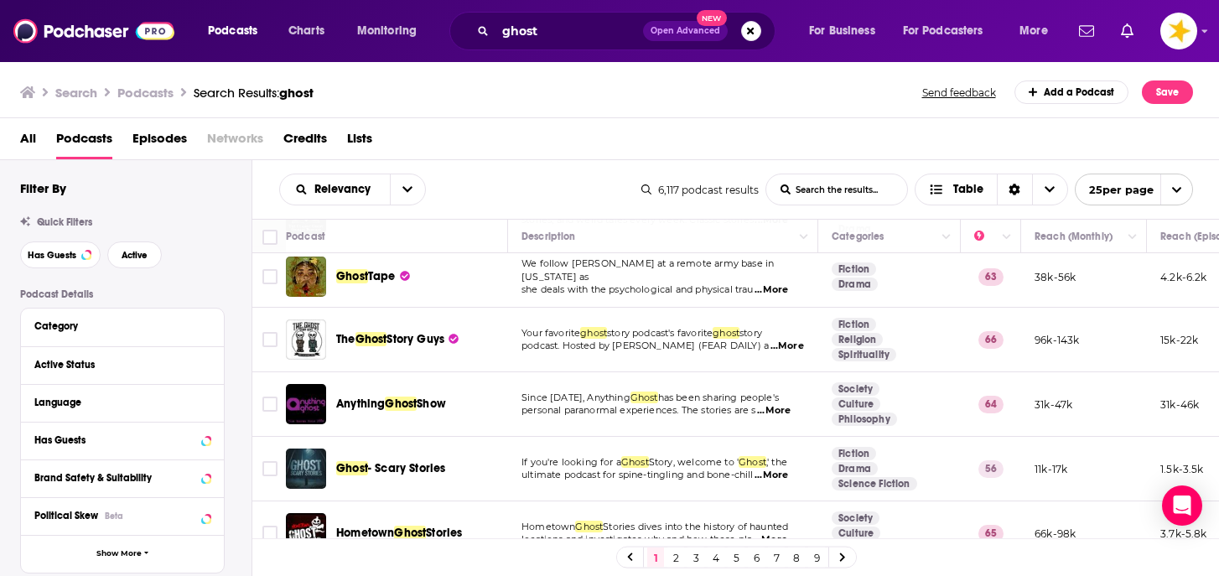
click at [541, 173] on div "Relevancy List Search Input Search the results... Table 6,117 podcast results L…" at bounding box center [735, 189] width 967 height 59
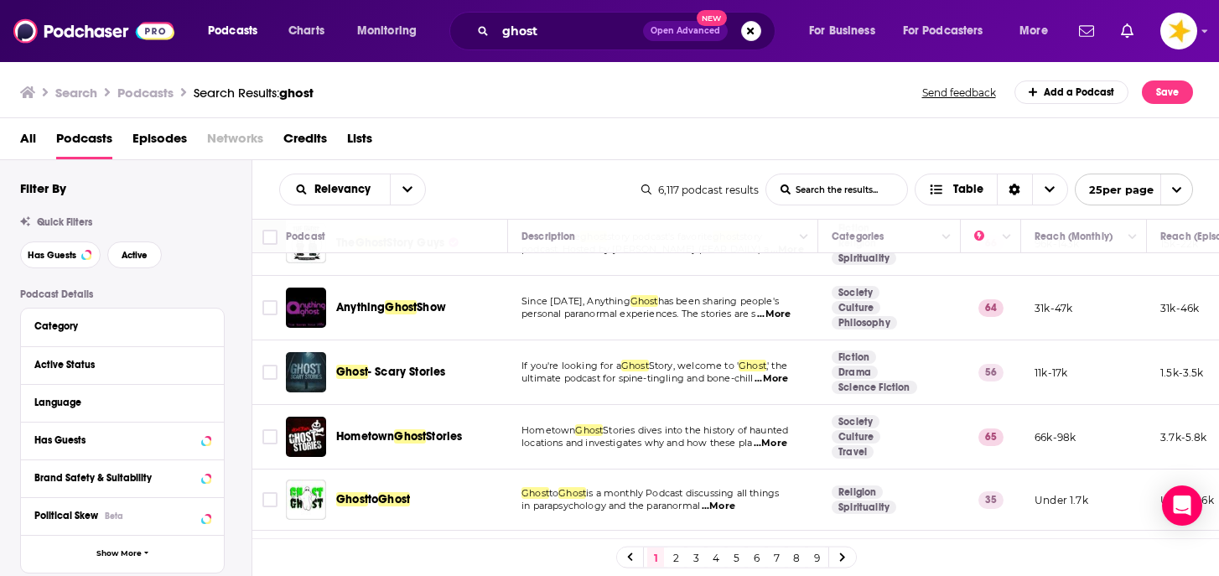
scroll to position [615, 0]
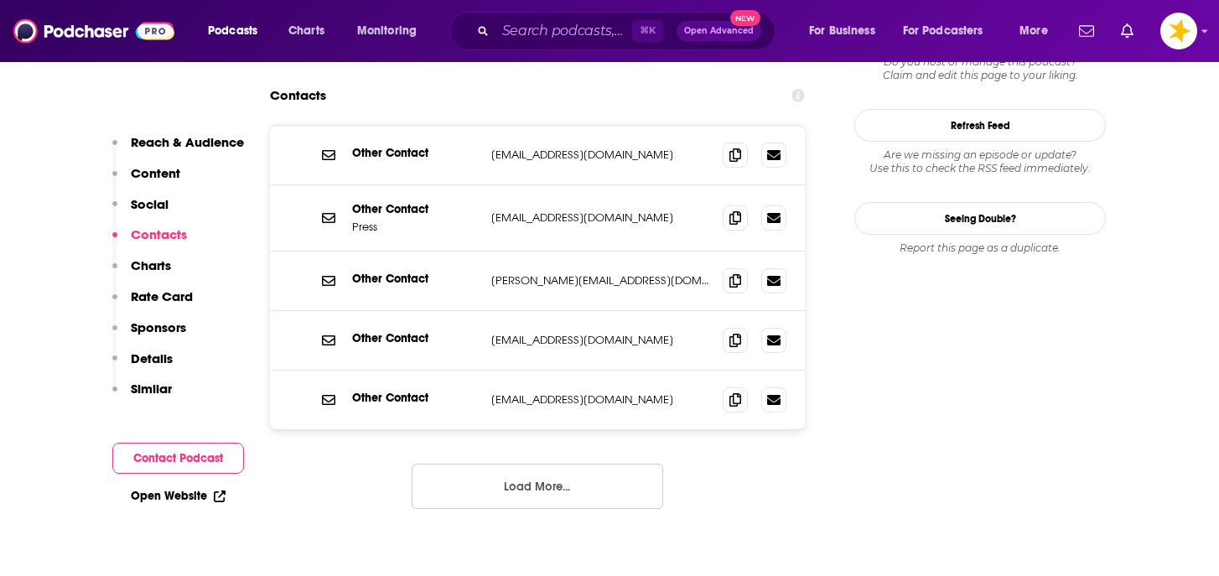
scroll to position [1689, 0]
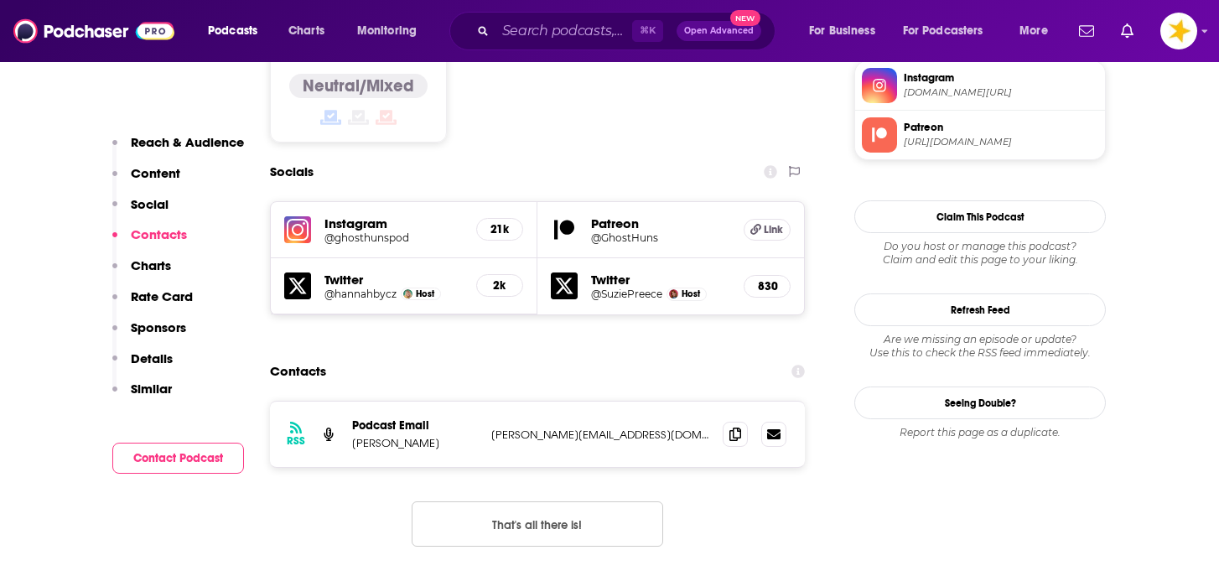
scroll to position [1354, 0]
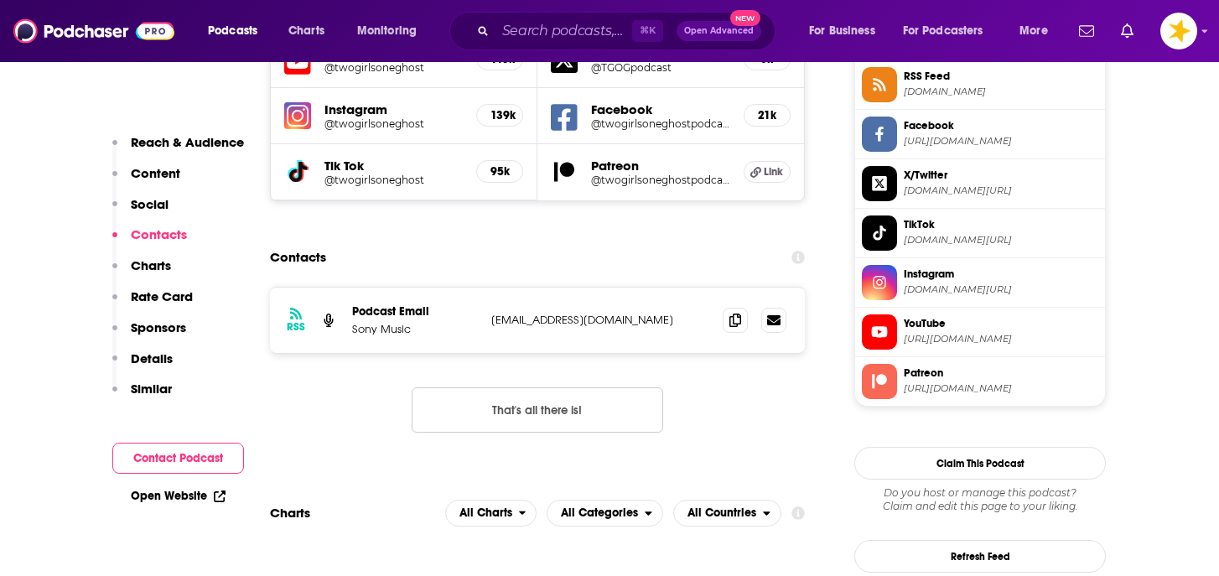
scroll to position [1553, 0]
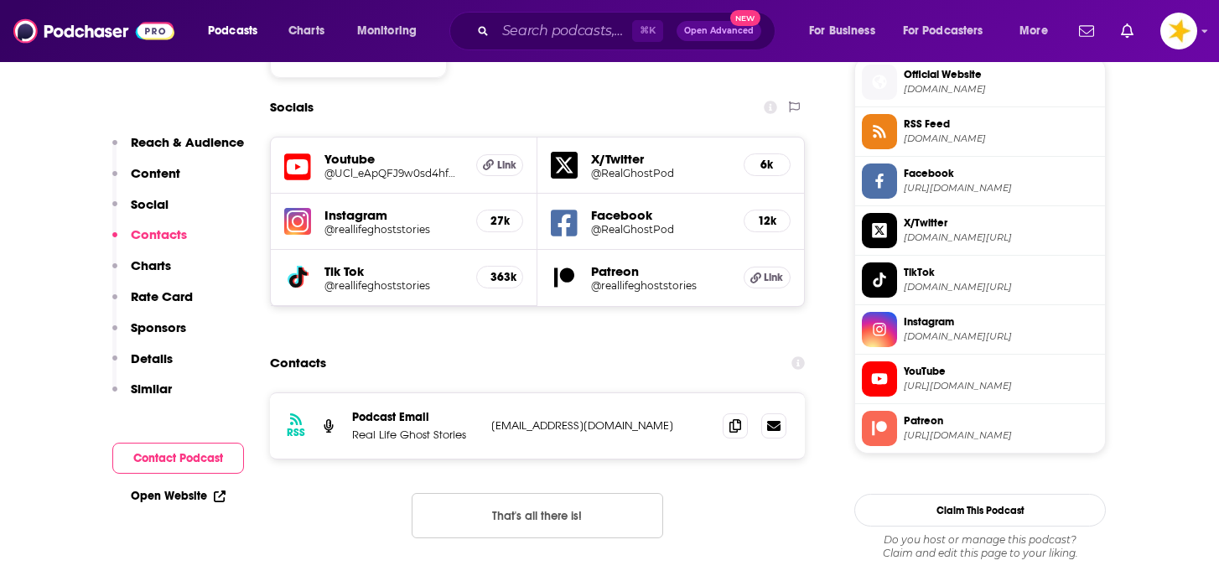
scroll to position [1522, 0]
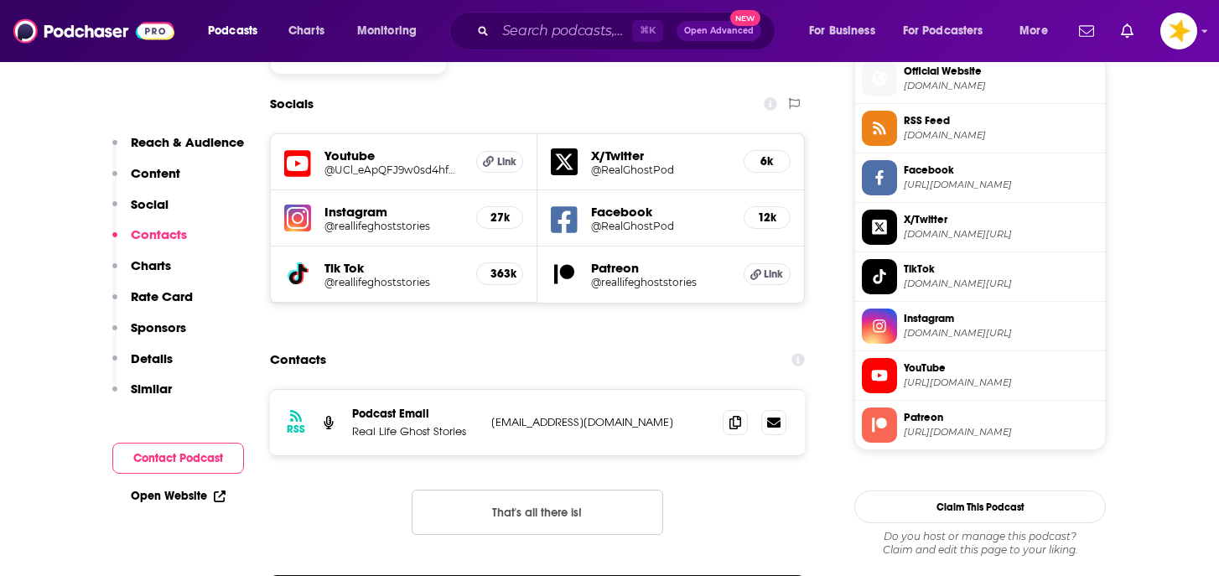
click at [613, 415] on p "info+65a7ac718209d8001644344d@mg-eu.acast.com" at bounding box center [600, 422] width 218 height 14
click at [412, 163] on h5 "@UCl_eApQFJ9w0sd4hfWOoxp" at bounding box center [393, 169] width 138 height 13
click at [420, 204] on h5 "Instagram" at bounding box center [393, 212] width 138 height 16
click at [406, 220] on h5 "@reallifeghoststories" at bounding box center [393, 226] width 138 height 13
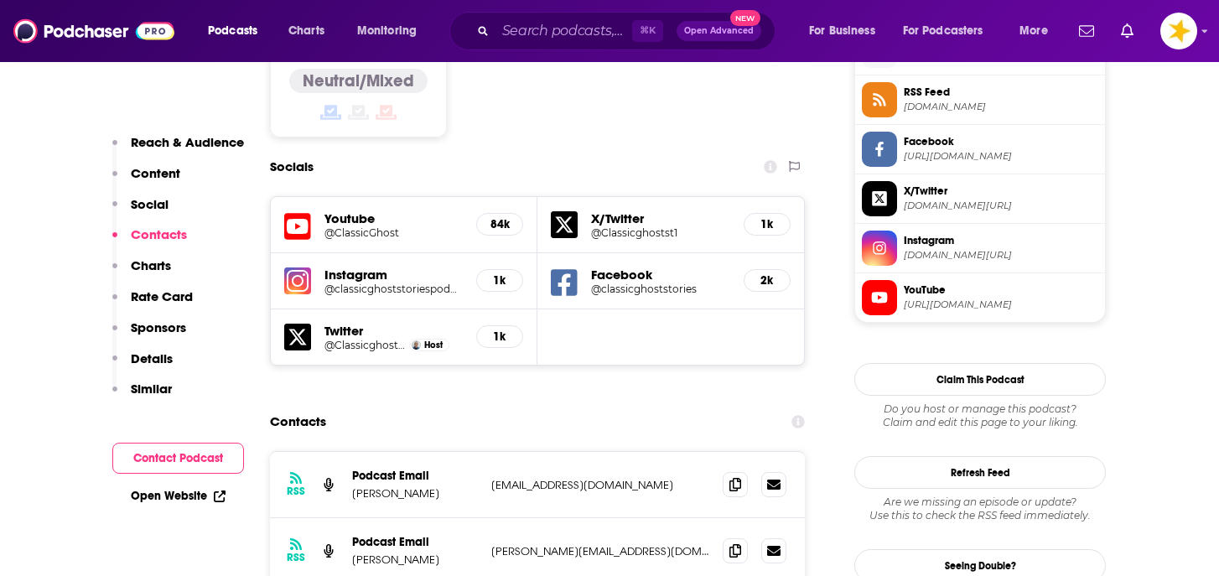
scroll to position [1398, 0]
click at [739, 542] on icon at bounding box center [735, 548] width 12 height 13
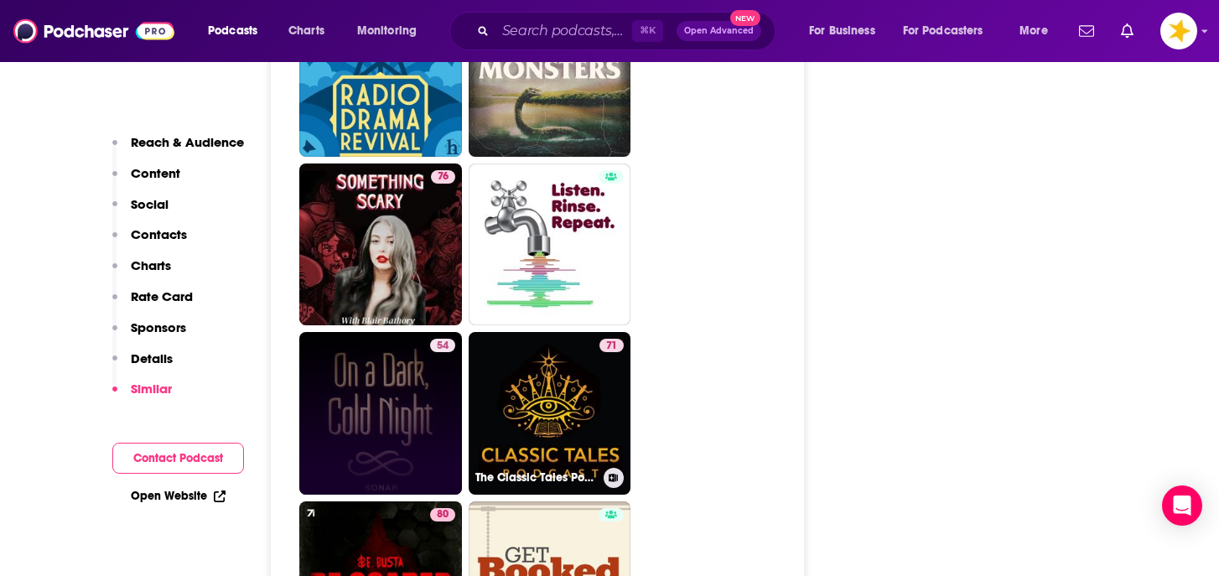
scroll to position [4391, 0]
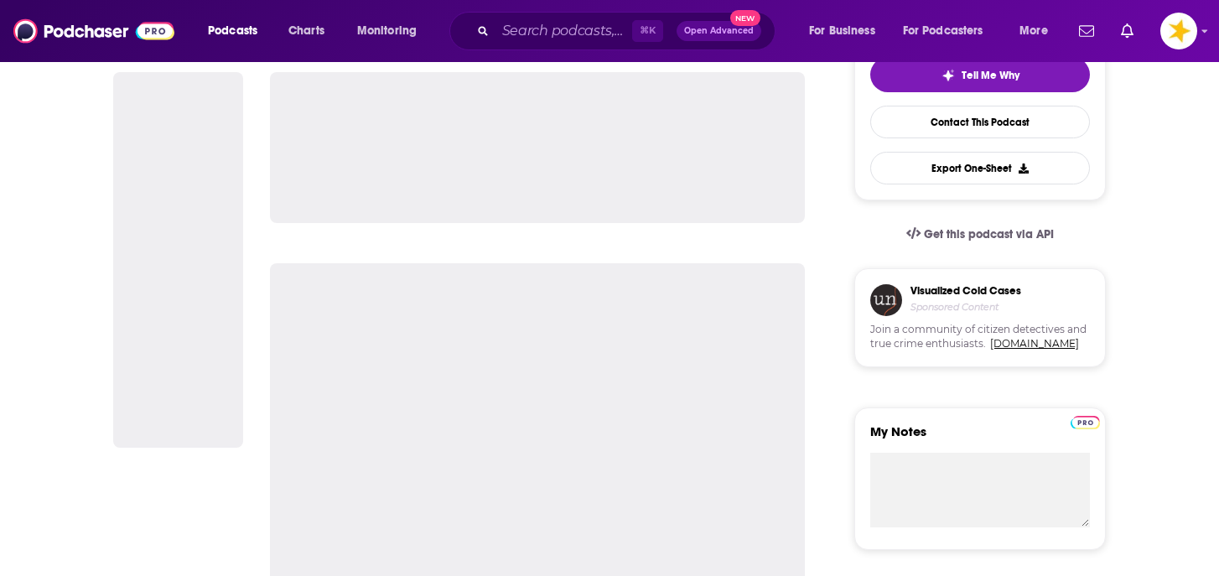
scroll to position [412, 0]
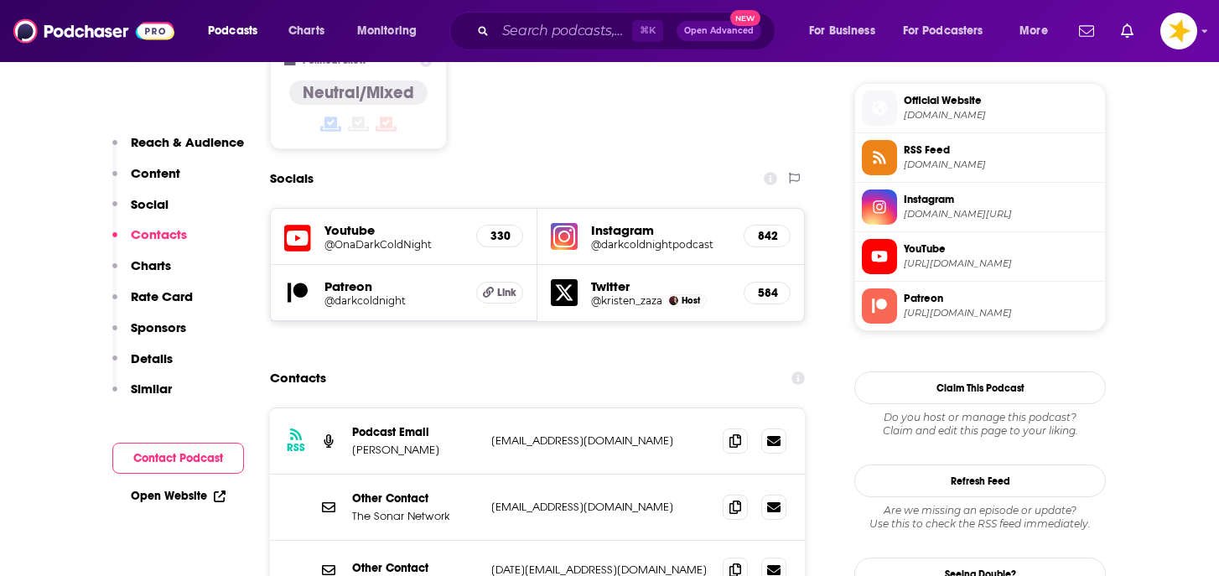
scroll to position [1498, 0]
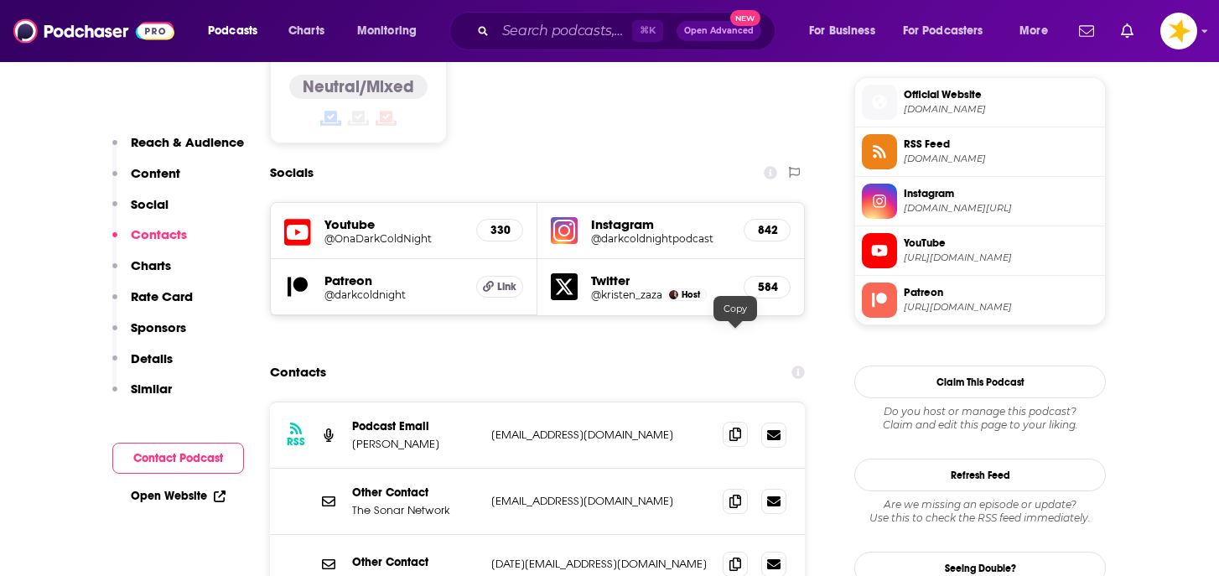
click at [727, 422] on span at bounding box center [734, 434] width 25 height 25
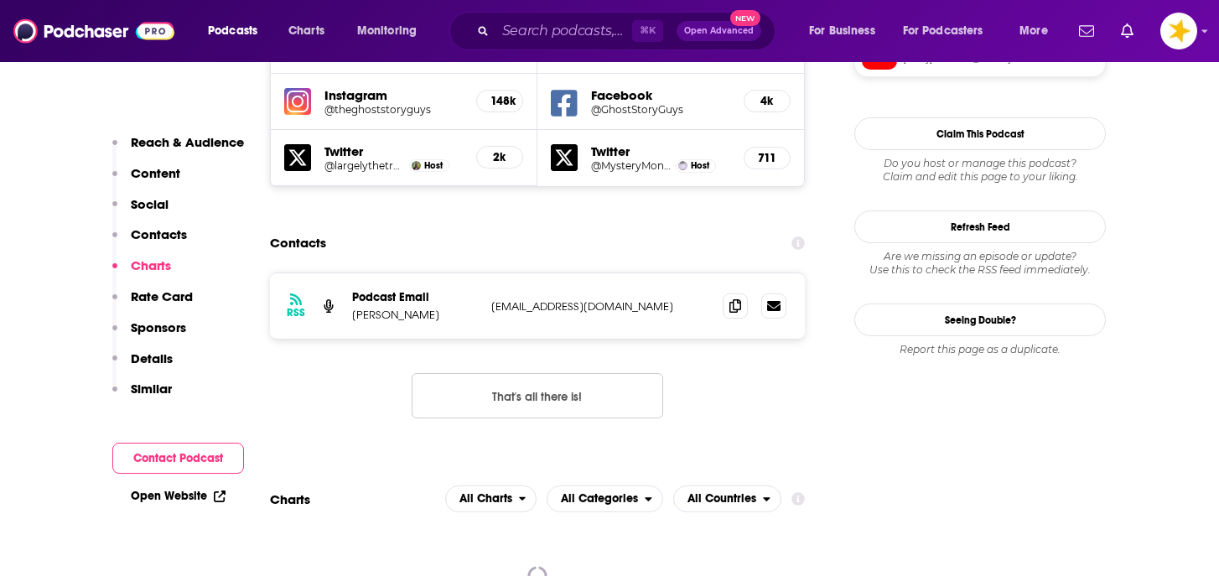
scroll to position [1626, 0]
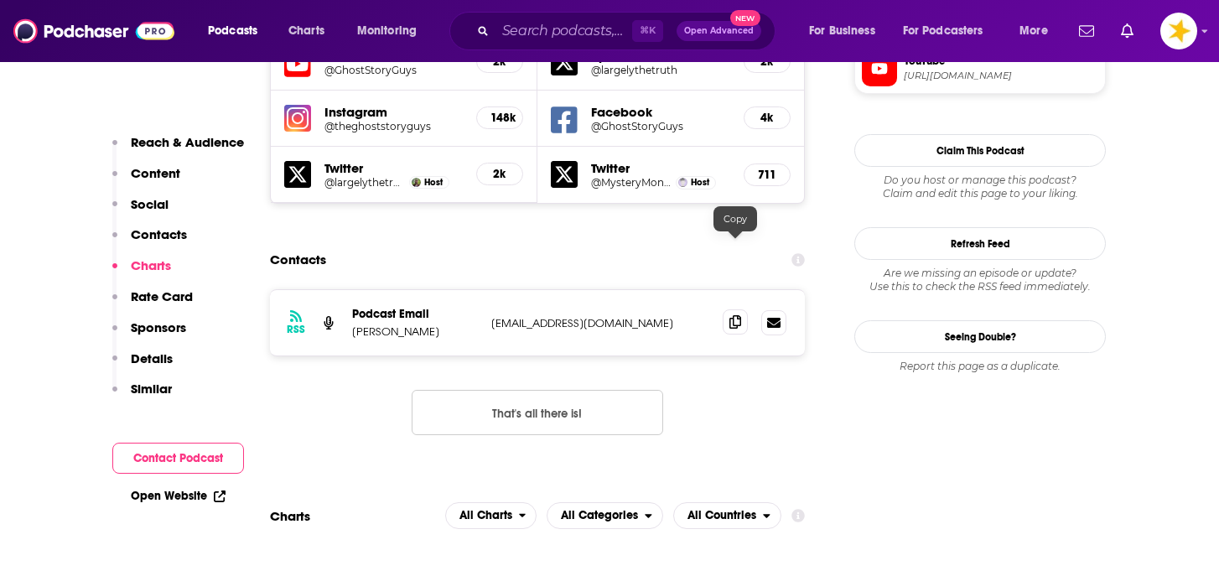
click at [738, 315] on icon at bounding box center [735, 321] width 12 height 13
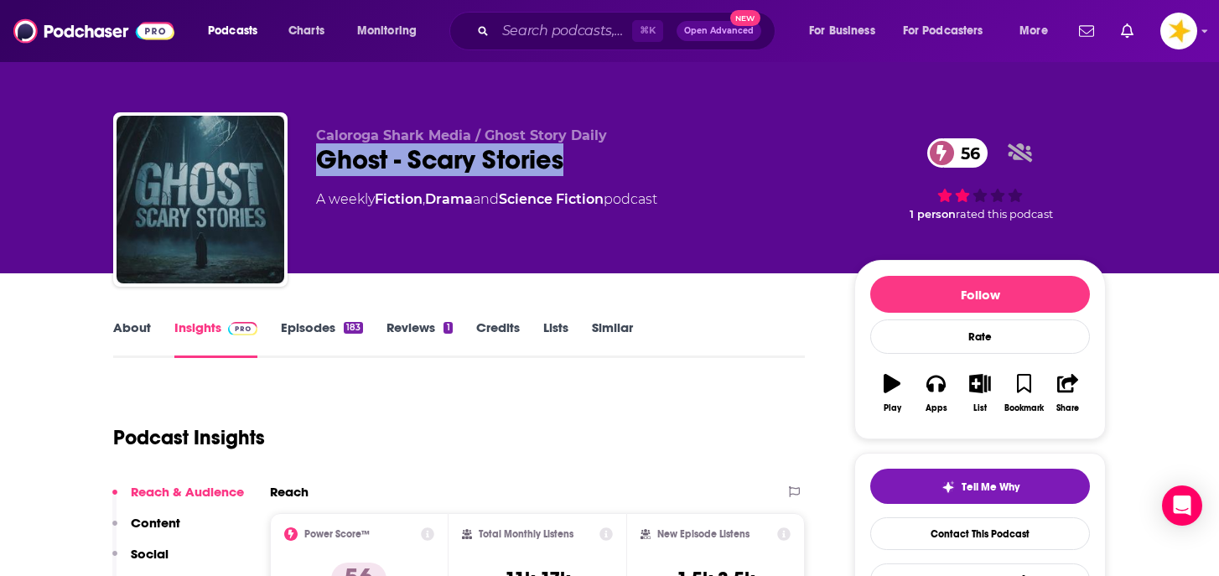
drag, startPoint x: 581, startPoint y: 156, endPoint x: 298, endPoint y: 154, distance: 282.4
click at [298, 154] on div "Caloroga Shark Media / Ghost Story Daily Ghost - Scary Stories 56 A weekly Fict…" at bounding box center [609, 202] width 992 height 181
copy h2 "Ghost - Scary Stories"
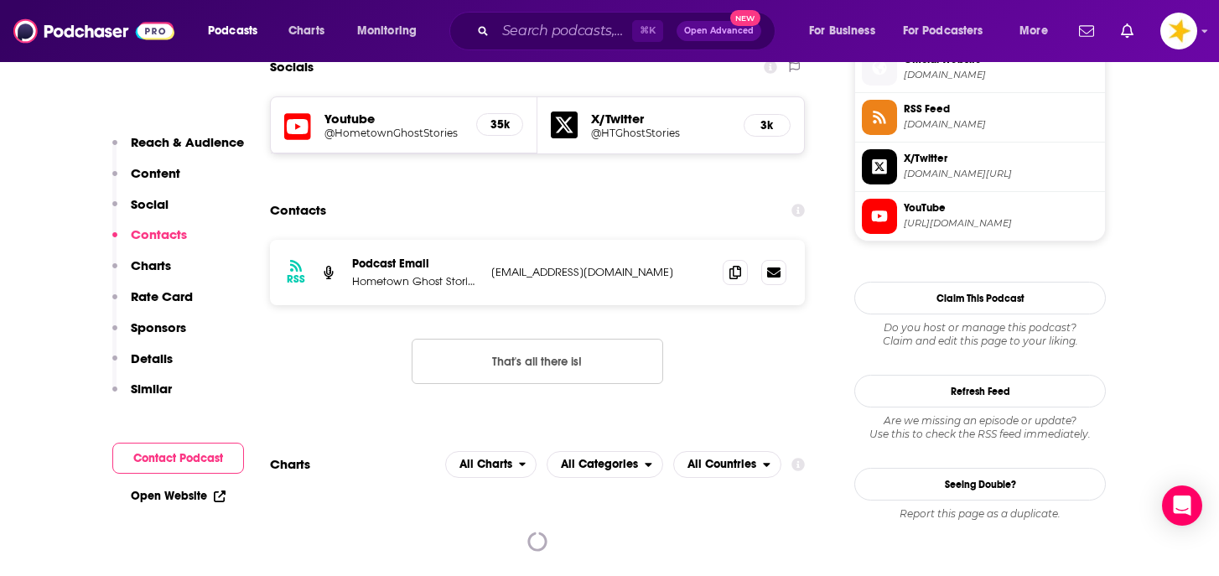
scroll to position [1522, 0]
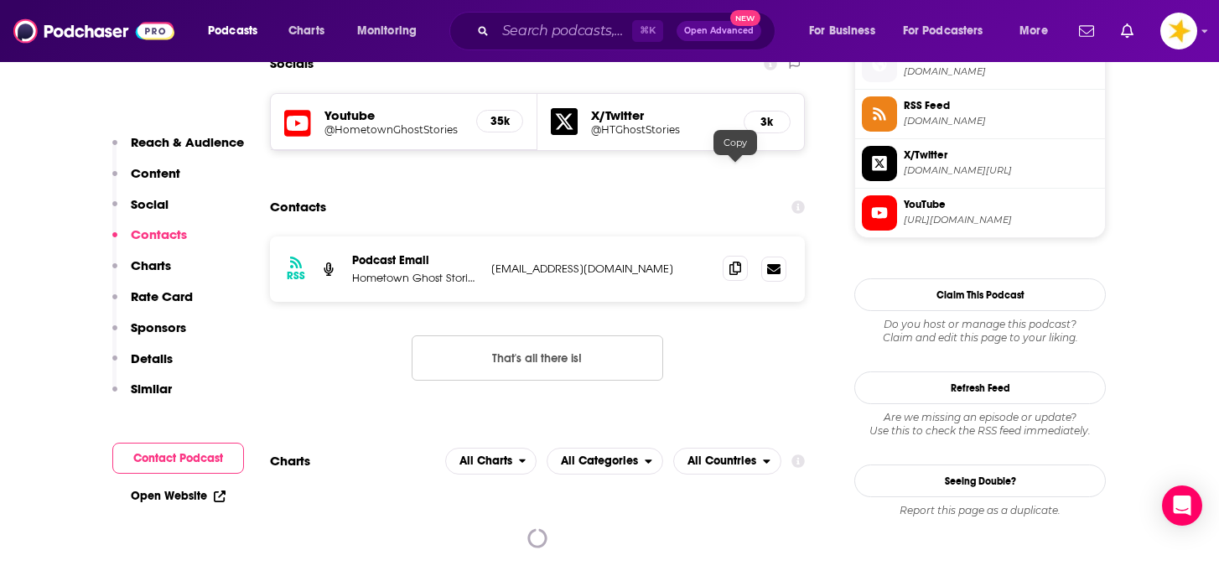
click at [727, 256] on span at bounding box center [734, 268] width 25 height 25
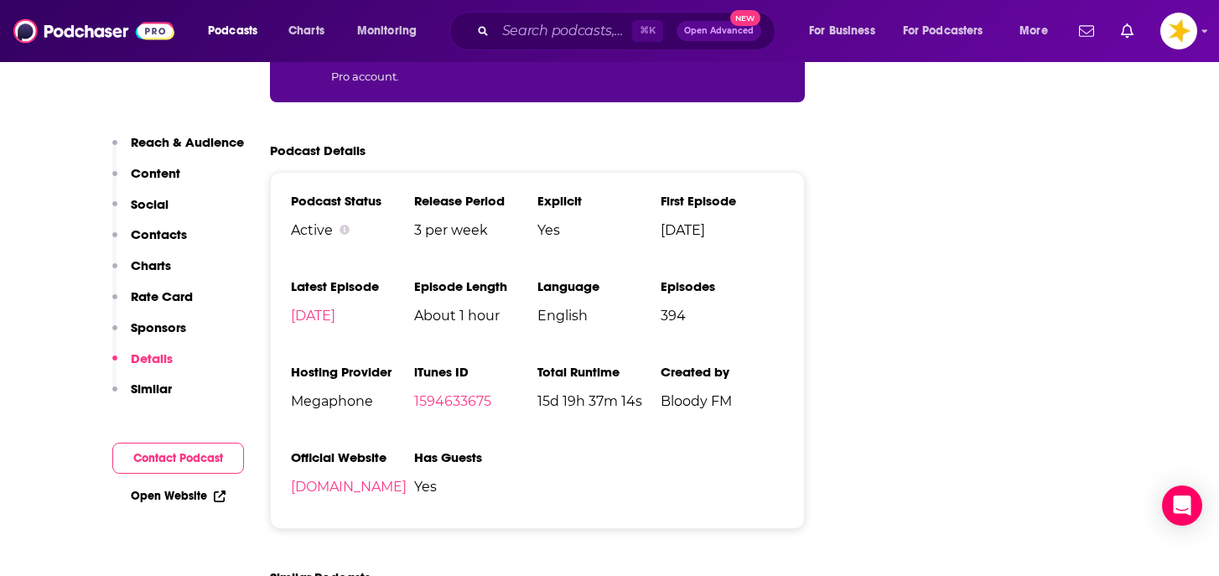
scroll to position [3074, 0]
